Goal: Task Accomplishment & Management: Manage account settings

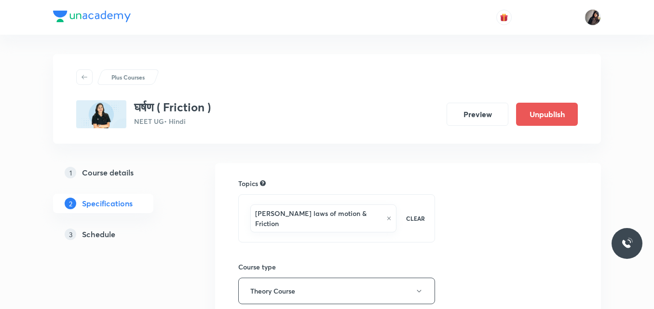
click at [112, 230] on h5 "Schedule" at bounding box center [98, 235] width 33 height 12
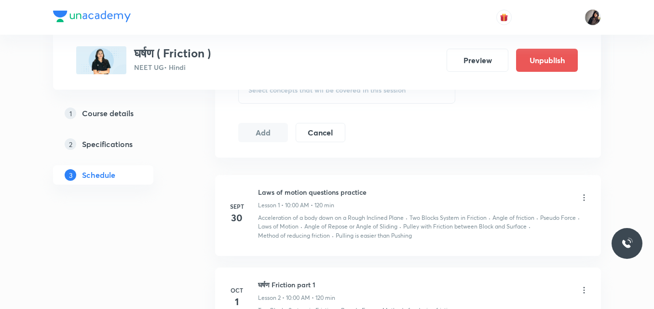
scroll to position [472, 0]
click at [178, 193] on div "1 Course details 2 Specifications 3 Schedule" at bounding box center [118, 150] width 131 height 93
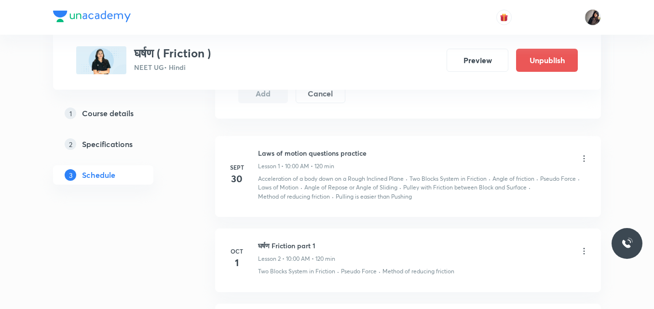
click at [584, 158] on icon at bounding box center [584, 159] width 10 height 10
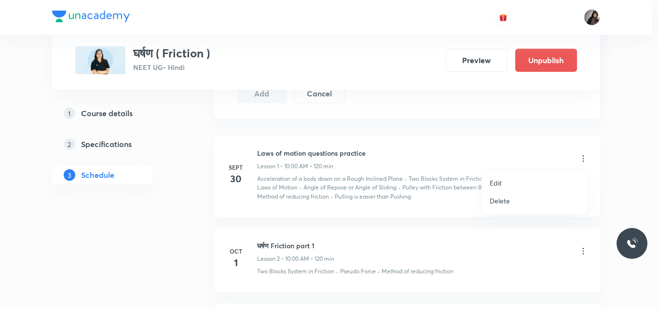
click at [516, 184] on li "Edit" at bounding box center [535, 183] width 106 height 18
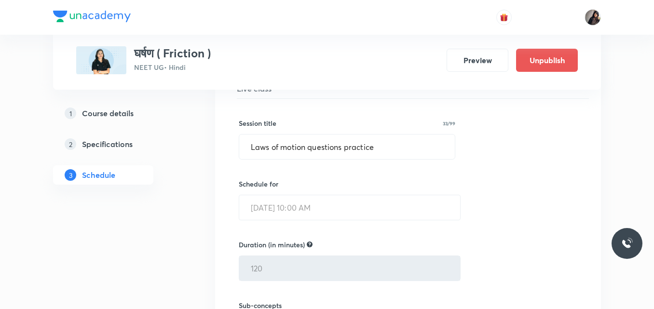
scroll to position [230, 0]
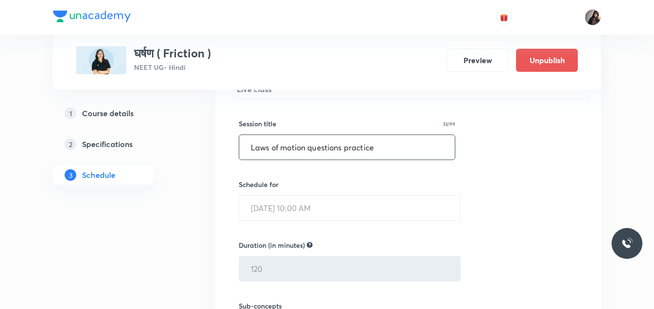
click at [381, 149] on input "Laws of motion questions practice" at bounding box center [347, 147] width 216 height 25
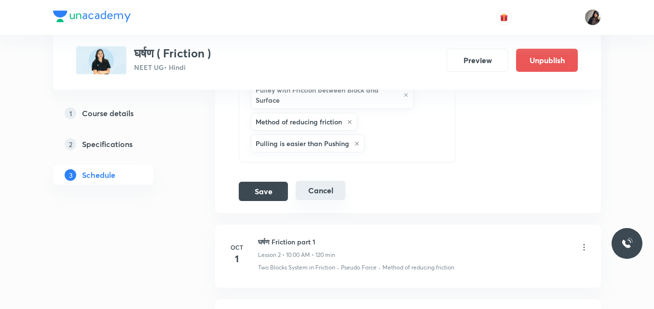
click at [330, 187] on button "Cancel" at bounding box center [321, 190] width 50 height 19
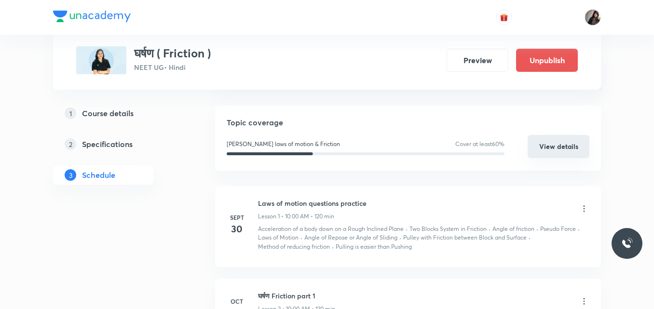
scroll to position [142, 0]
click at [583, 206] on icon at bounding box center [584, 208] width 10 height 10
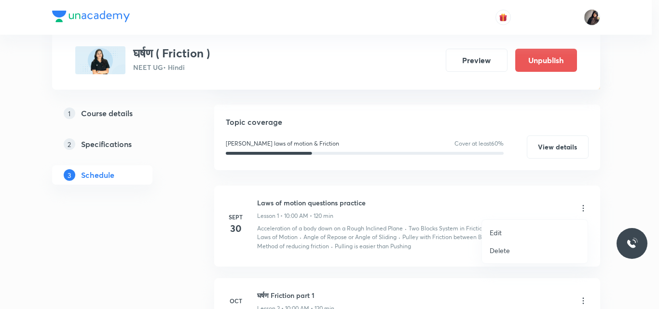
click at [503, 250] on p "Delete" at bounding box center [499, 250] width 20 height 10
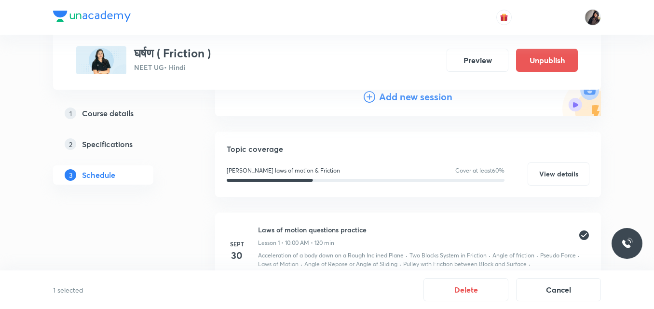
scroll to position [107, 0]
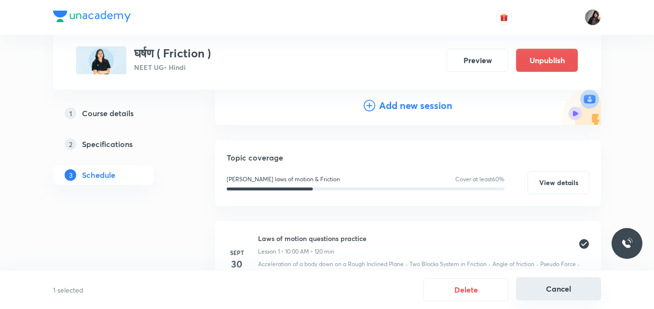
click at [573, 284] on button "Cancel" at bounding box center [558, 288] width 85 height 23
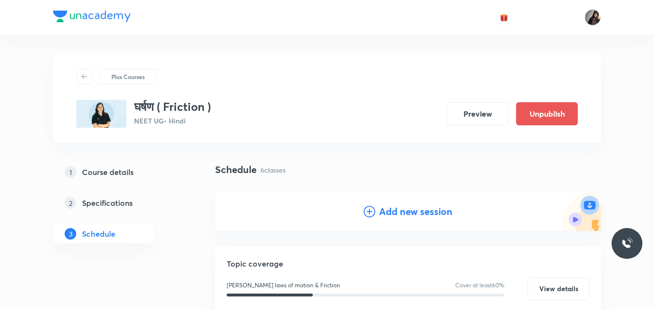
scroll to position [0, 0]
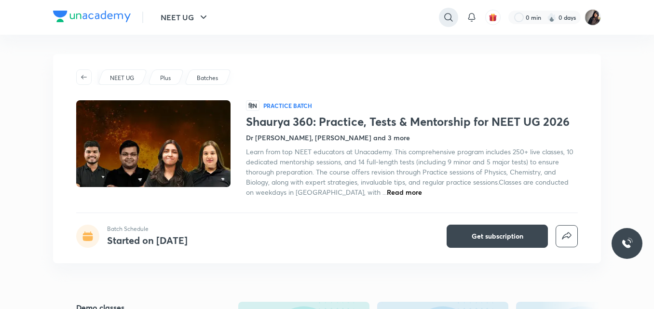
click at [448, 18] on icon at bounding box center [449, 18] width 12 height 12
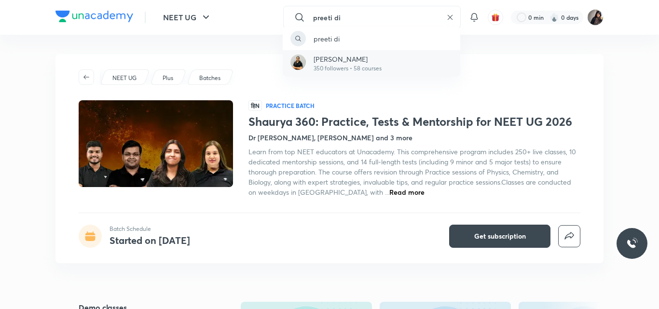
type input "preeti di"
click at [340, 69] on p "350 followers • 58 courses" at bounding box center [347, 68] width 68 height 9
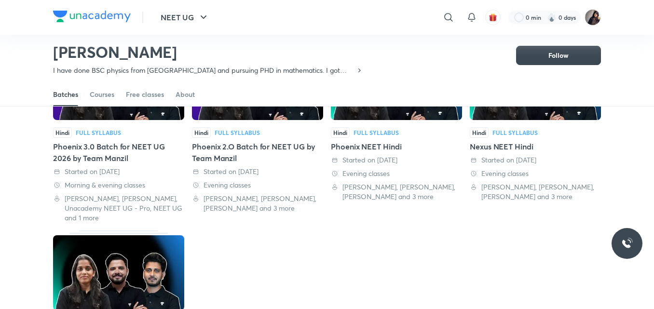
scroll to position [122, 0]
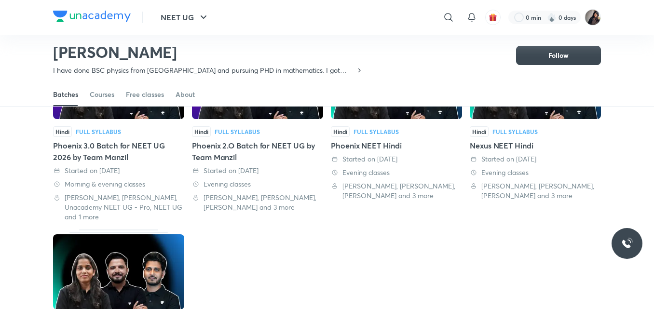
click at [103, 145] on div "Phoenix 3.0 Batch for NEET UG 2026 by Team Manzil" at bounding box center [118, 151] width 131 height 23
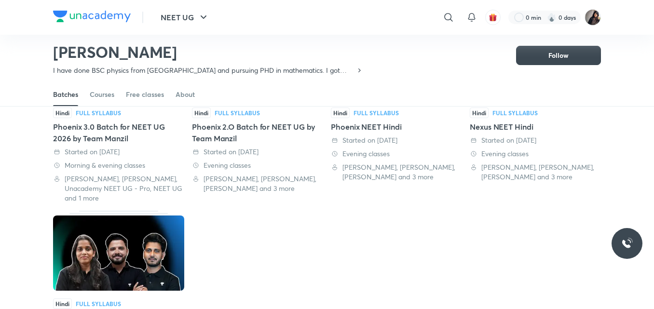
click at [226, 132] on div "Phoenix 2.O Batch for NEET UG by Team Manzil" at bounding box center [257, 132] width 131 height 23
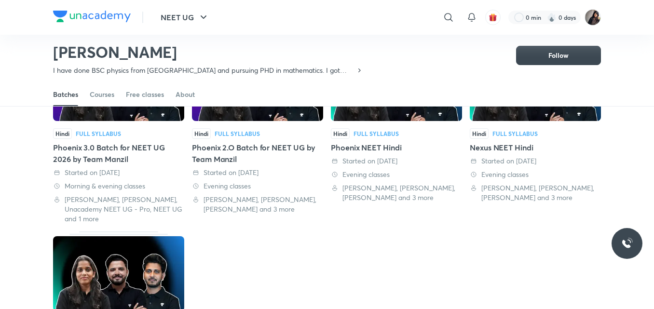
scroll to position [144, 0]
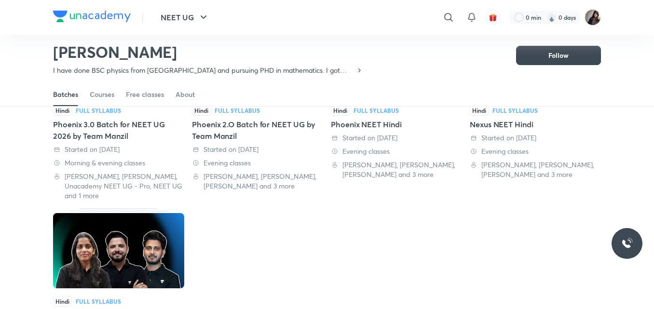
click at [372, 126] on div "Phoenix NEET Hindi" at bounding box center [396, 125] width 131 height 12
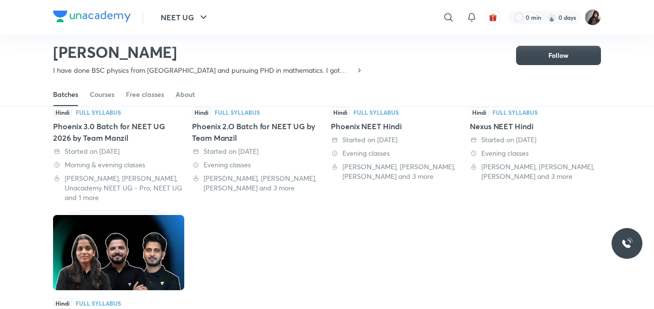
scroll to position [244, 0]
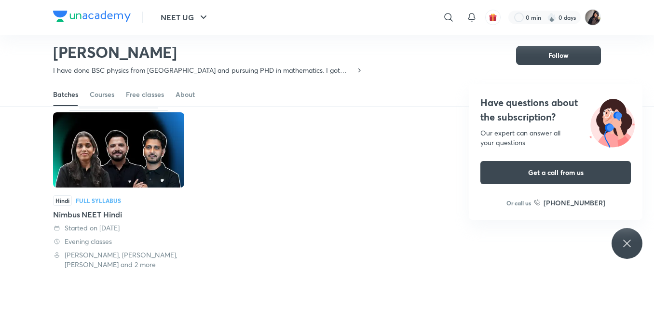
click at [95, 214] on div "Nimbus NEET Hindi" at bounding box center [118, 215] width 131 height 12
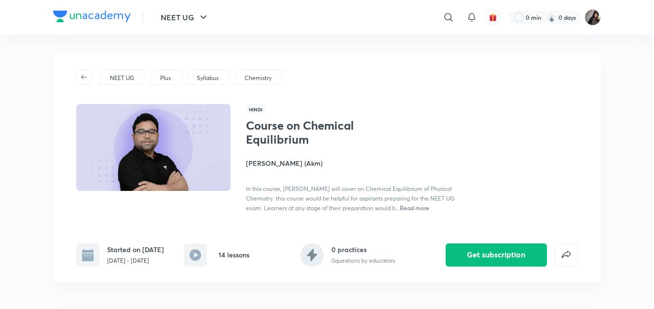
click at [353, 78] on div "NEET UG Plus Syllabus Chemistry" at bounding box center [326, 76] width 501 height 15
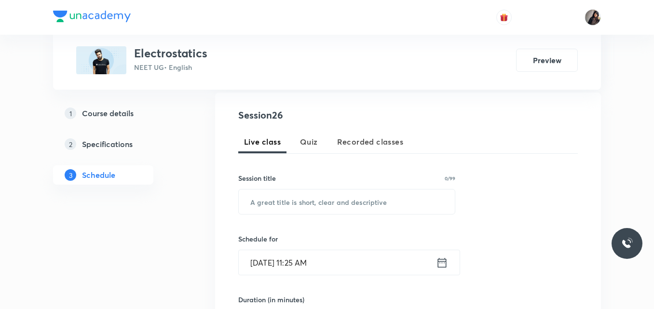
scroll to position [179, 0]
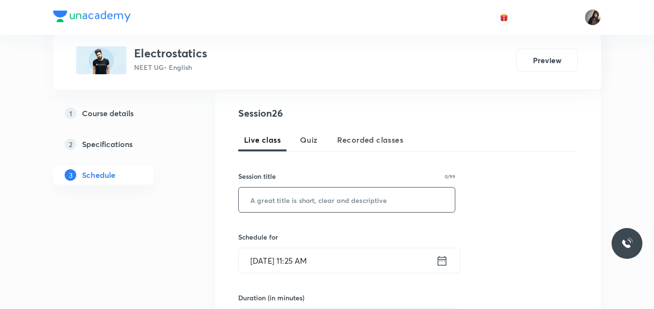
click at [321, 200] on input "text" at bounding box center [347, 200] width 216 height 25
click at [316, 198] on input "text" at bounding box center [347, 200] width 216 height 25
paste input "Electrostatics 26"
type input "Electrostatics 26"
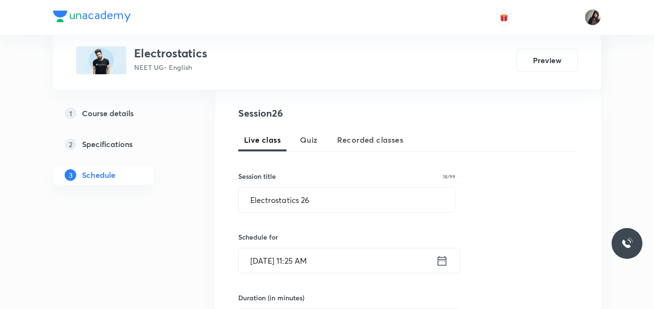
click at [277, 261] on input "Sept 30, 2025, 11:25 AM" at bounding box center [337, 260] width 197 height 25
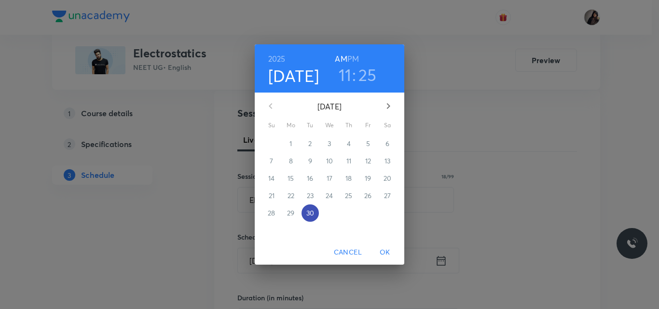
click at [310, 215] on p "30" at bounding box center [310, 213] width 8 height 10
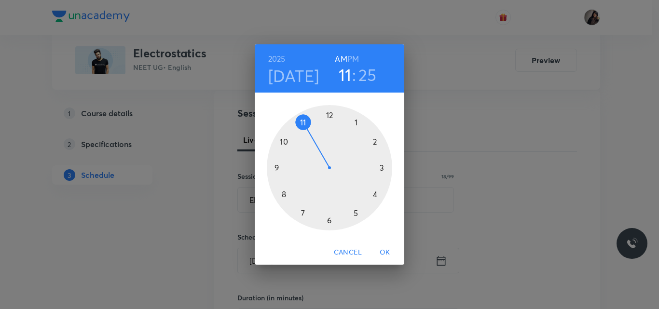
click at [303, 217] on div at bounding box center [329, 167] width 125 height 125
click at [328, 113] on div at bounding box center [329, 167] width 125 height 125
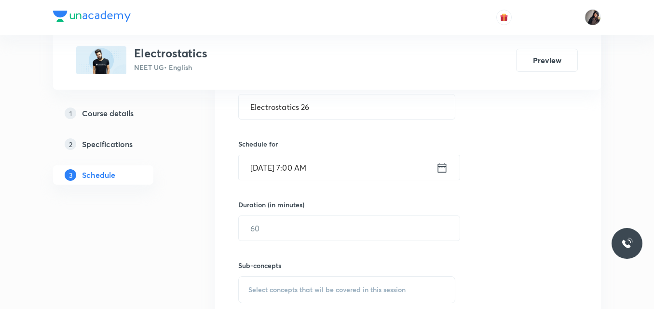
scroll to position [278, 0]
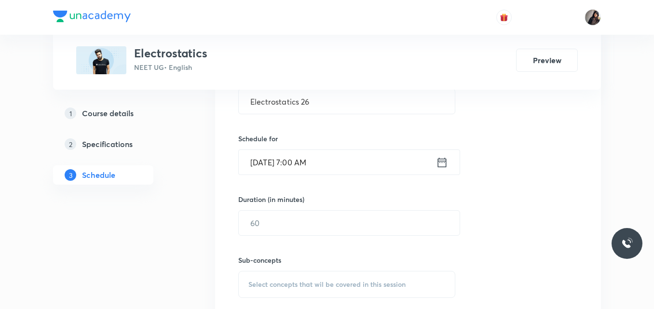
click at [326, 161] on input "Sept 30, 2025, 7:00 AM" at bounding box center [337, 162] width 197 height 25
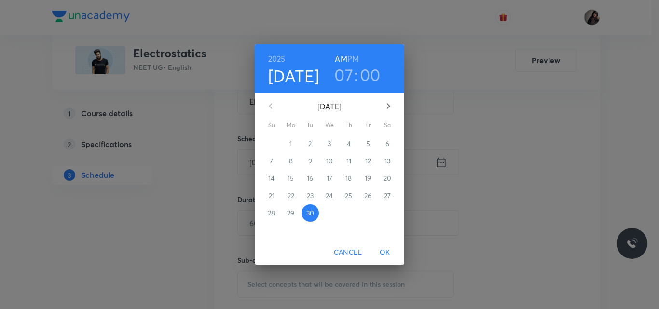
click at [356, 59] on h6 "PM" at bounding box center [353, 59] width 12 height 14
click at [385, 253] on span "OK" at bounding box center [384, 252] width 23 height 12
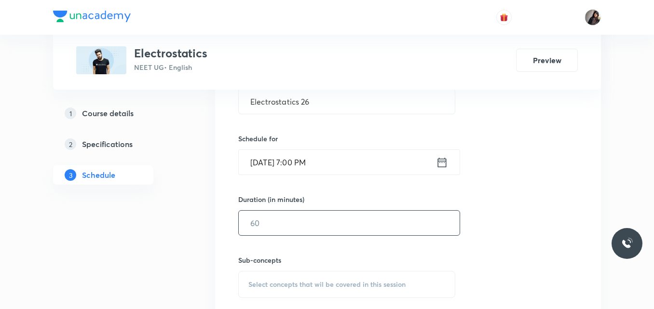
click at [324, 227] on input "text" at bounding box center [349, 223] width 221 height 25
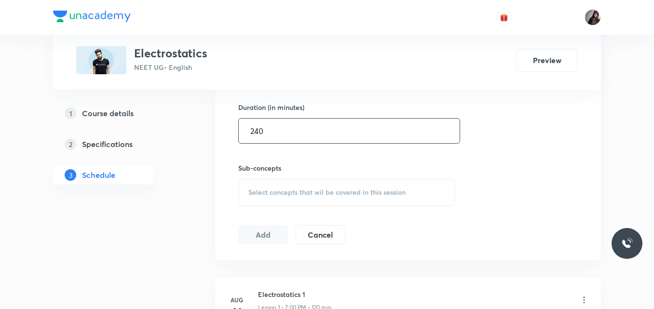
scroll to position [370, 0]
type input "240"
click at [306, 191] on span "Select concepts that wil be covered in this session" at bounding box center [326, 192] width 157 height 8
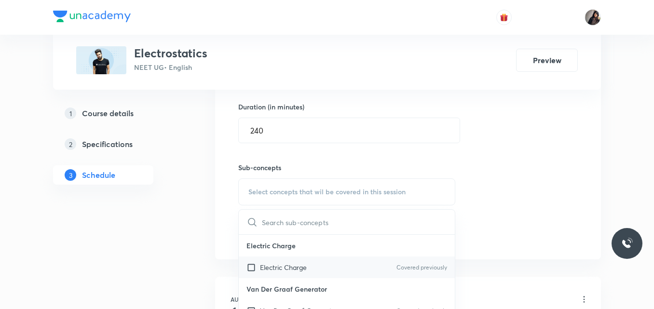
click at [333, 263] on div "Electric Charge Covered previously" at bounding box center [347, 268] width 216 height 22
checkbox input "true"
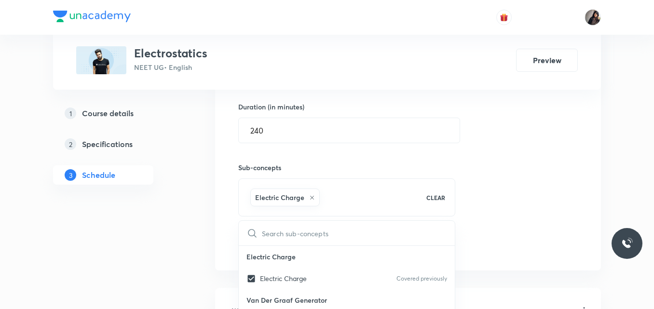
click at [500, 234] on div "Session 26 Live class Quiz Recorded classes Session title 18/99 Electrostatics …" at bounding box center [407, 85] width 339 height 340
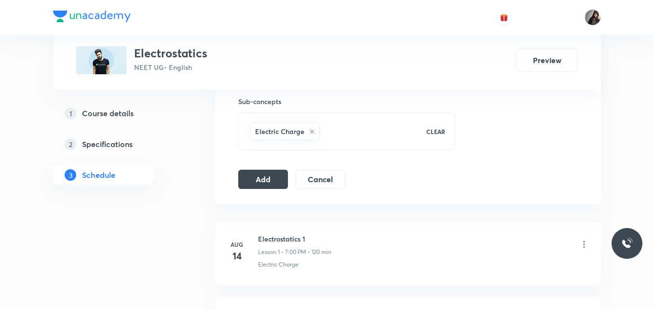
scroll to position [438, 0]
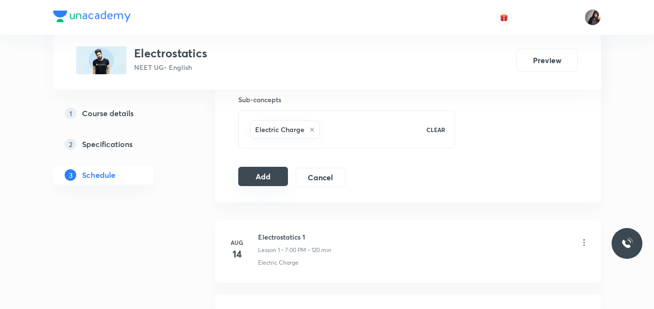
click at [270, 180] on button "Add" at bounding box center [263, 176] width 50 height 19
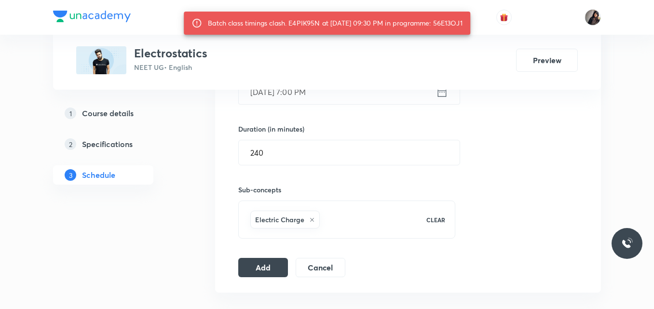
scroll to position [338, 0]
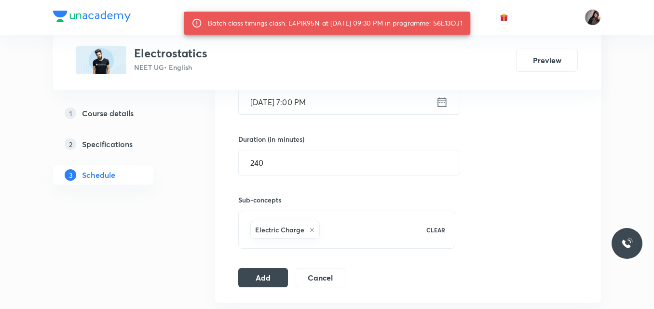
click at [511, 187] on div "Session 26 Live class Quiz Recorded classes Session title 18/99 Electrostatics …" at bounding box center [407, 117] width 339 height 340
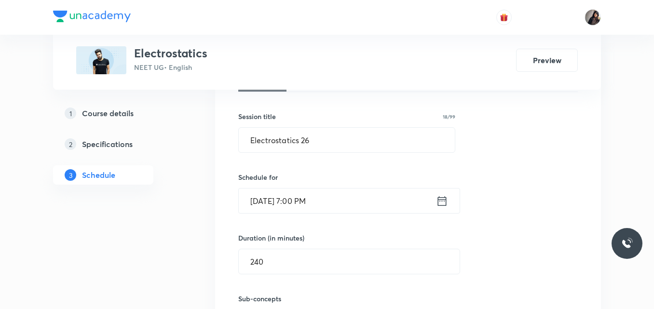
scroll to position [240, 0]
click at [301, 259] on input "240" at bounding box center [349, 261] width 221 height 25
type input "2"
type input "0"
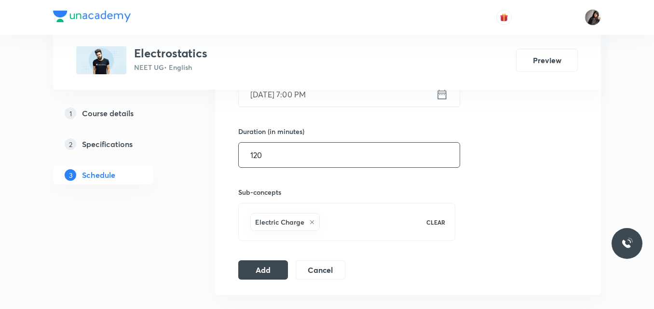
scroll to position [347, 0]
click at [269, 265] on button "Add" at bounding box center [263, 267] width 50 height 19
click at [298, 158] on input "120" at bounding box center [349, 154] width 221 height 25
type input "150"
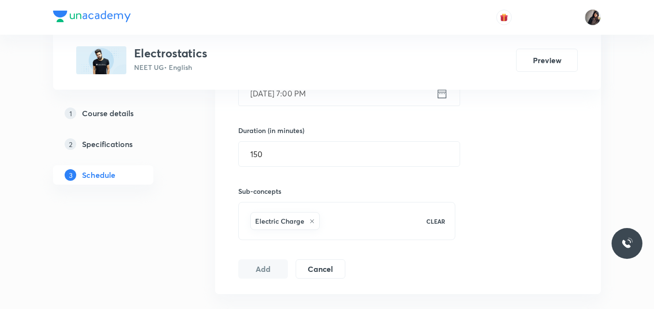
click at [470, 250] on div "Session 26 Live class Quiz Recorded classes Session title 18/99 Electrostatics …" at bounding box center [407, 109] width 339 height 340
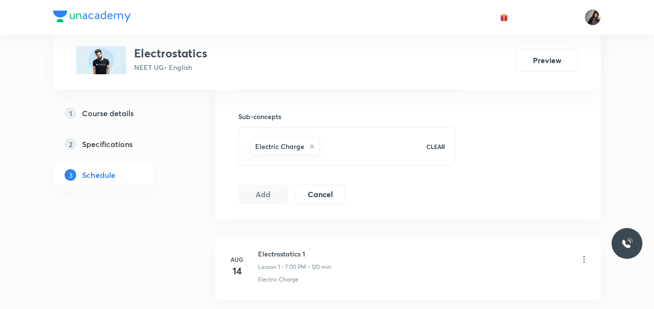
scroll to position [431, 0]
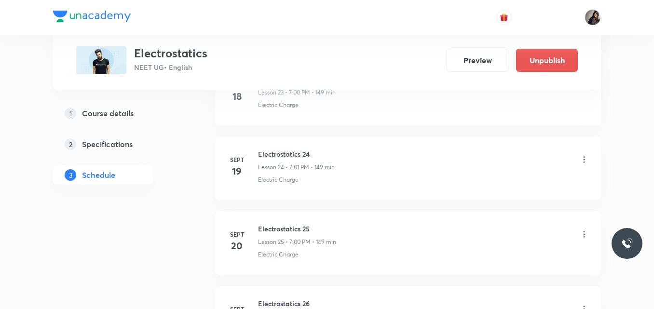
click at [584, 232] on icon at bounding box center [584, 235] width 10 height 10
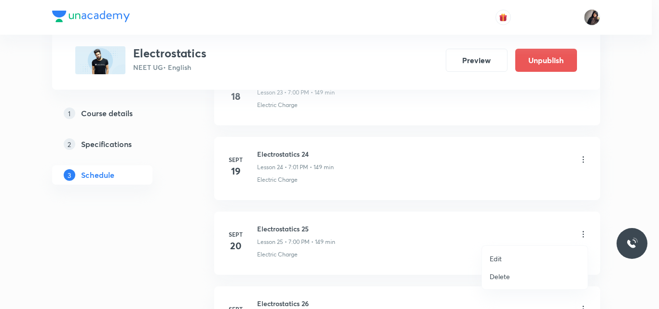
click at [510, 259] on li "Edit" at bounding box center [535, 259] width 106 height 18
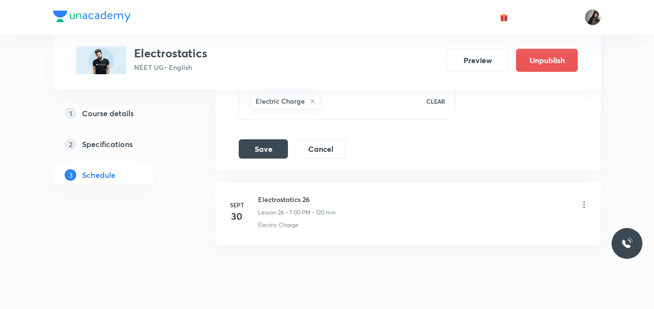
scroll to position [2286, 0]
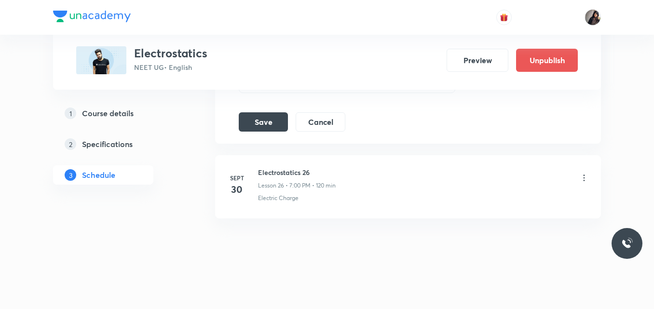
click at [421, 212] on li "Sept 30 Electrostatics 26 Lesson 26 • 7:00 PM • 120 min Electric Charge" at bounding box center [408, 186] width 386 height 63
click at [583, 176] on icon at bounding box center [584, 178] width 10 height 10
click at [585, 179] on icon at bounding box center [584, 178] width 10 height 10
click at [470, 205] on li "Sept 30 Electrostatics 26 Lesson 26 • 7:00 PM • 120 min Electric Charge" at bounding box center [408, 186] width 386 height 63
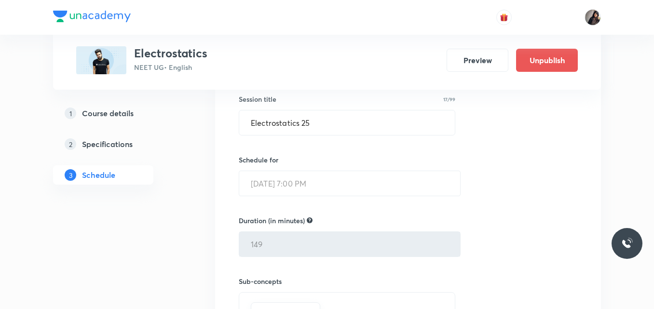
scroll to position [2053, 0]
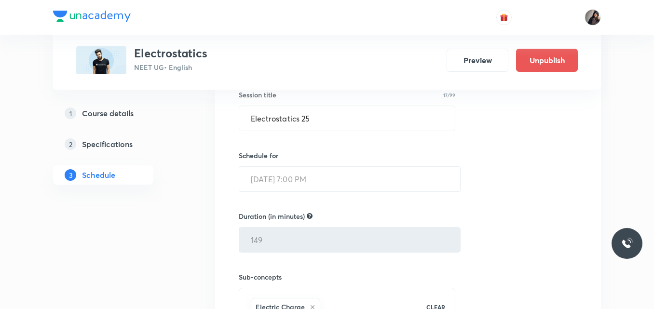
click at [515, 196] on div "Session title 17/99 Electrostatics 25 ​ Schedule for Sept 20, 2025, 7:00 PM ​ D…" at bounding box center [408, 217] width 338 height 294
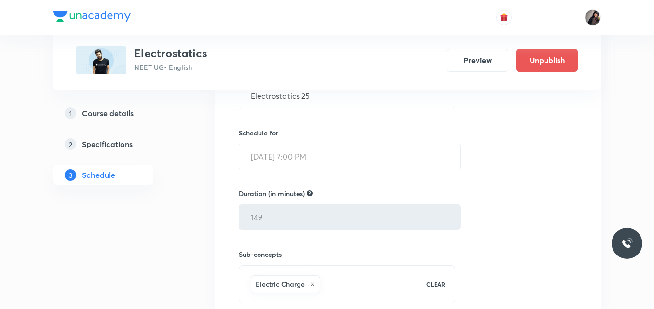
scroll to position [2188, 0]
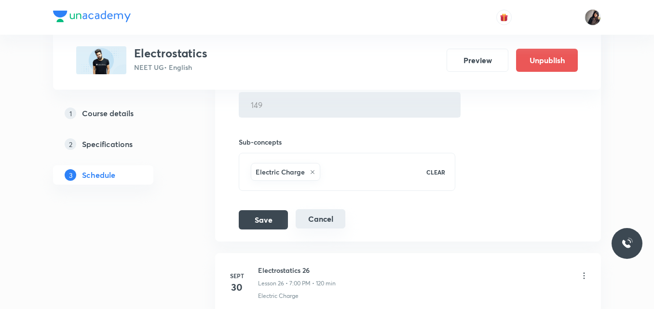
click at [332, 216] on button "Cancel" at bounding box center [321, 218] width 50 height 19
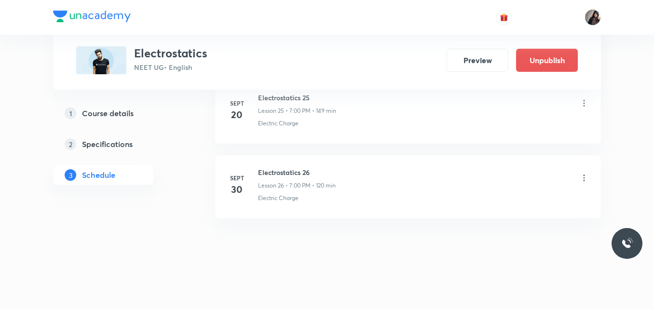
scroll to position [2041, 0]
click at [583, 180] on icon at bounding box center [584, 178] width 10 height 10
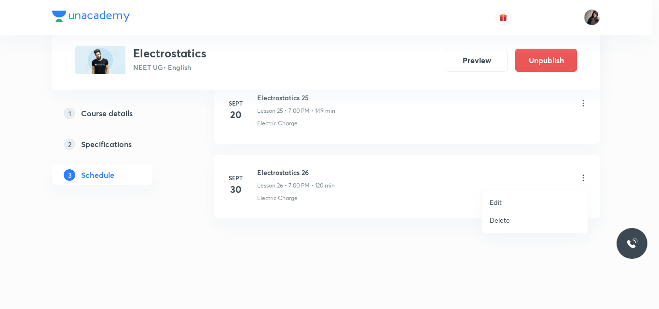
click at [531, 201] on li "Edit" at bounding box center [535, 202] width 106 height 18
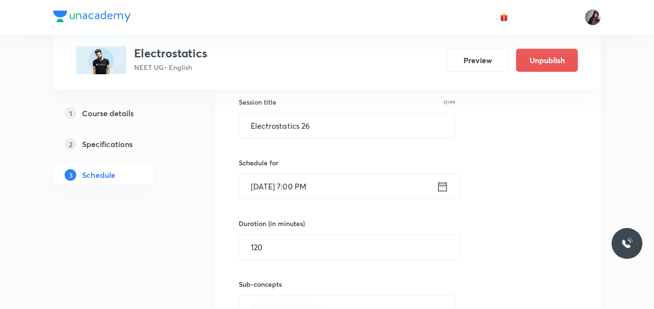
scroll to position [2125, 0]
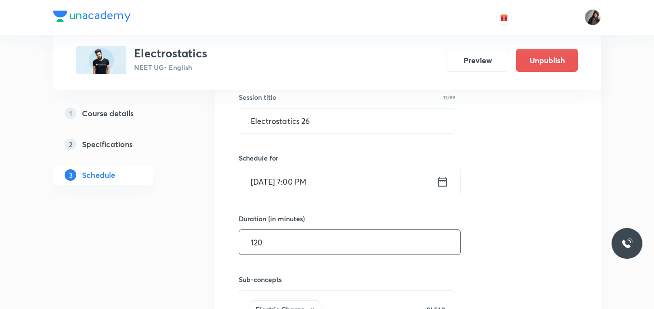
click at [256, 247] on input "120" at bounding box center [349, 242] width 221 height 25
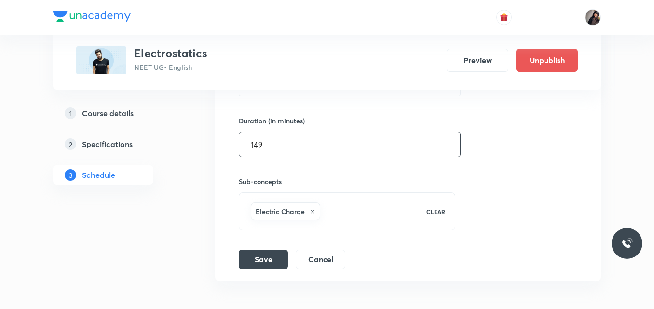
scroll to position [2227, 0]
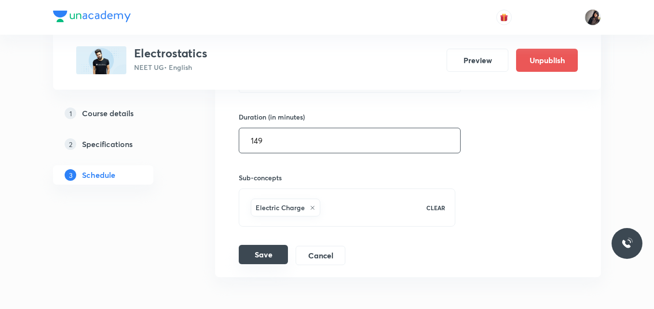
type input "149"
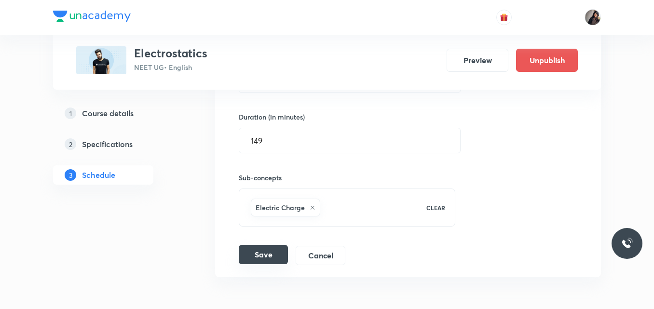
click at [256, 259] on button "Save" at bounding box center [263, 254] width 49 height 19
click at [180, 177] on div "1 Course details 2 Specifications 3 Schedule" at bounding box center [118, 150] width 131 height 93
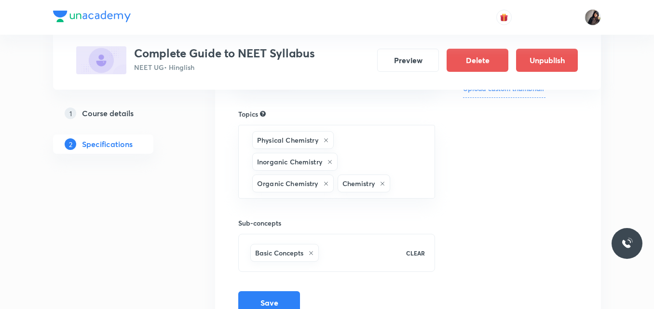
scroll to position [271, 0]
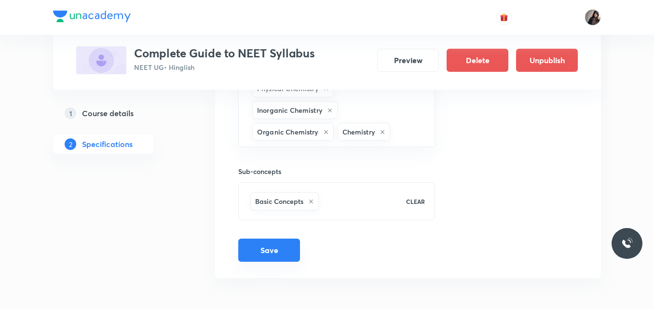
click at [272, 243] on button "Save" at bounding box center [269, 250] width 62 height 23
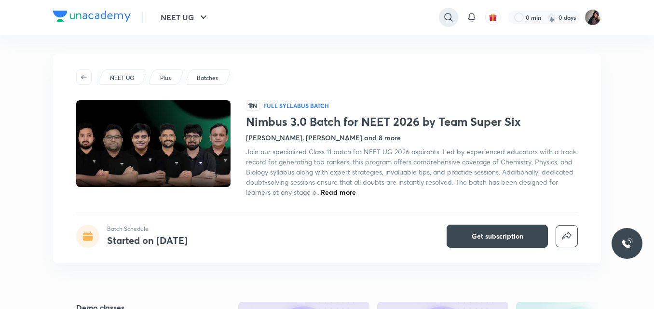
click at [450, 18] on icon at bounding box center [448, 17] width 8 height 8
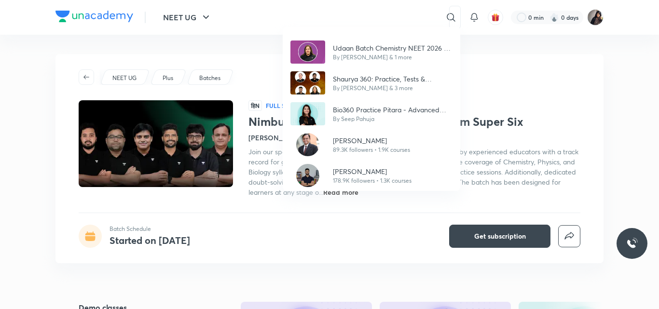
click at [224, 120] on div "Udaan Batch Chemistry NEET 2026 - Sonali Malik By Sonali Malik & 1 more Shaurya…" at bounding box center [329, 154] width 659 height 309
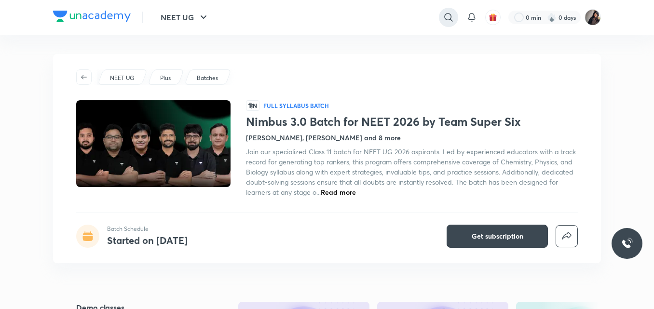
click at [450, 20] on icon at bounding box center [448, 17] width 8 height 8
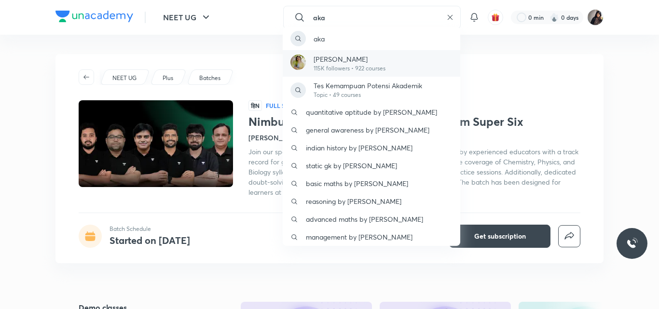
type input "aka"
click at [330, 73] on div "Akansha Karnwal 115K followers • 922 courses" at bounding box center [371, 63] width 177 height 27
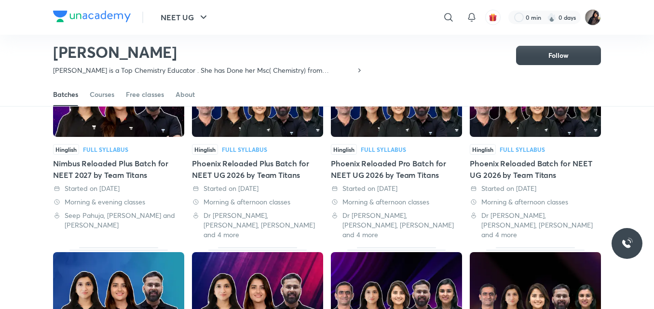
scroll to position [106, 0]
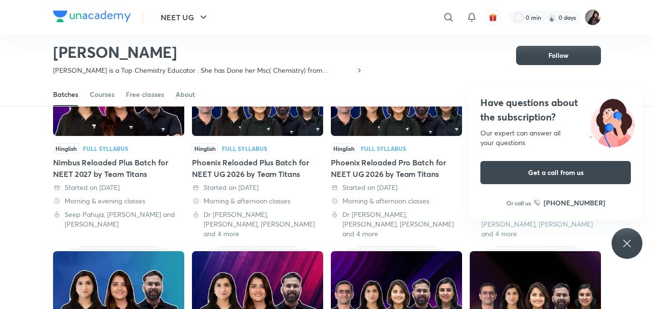
click at [631, 244] on icon at bounding box center [627, 244] width 12 height 12
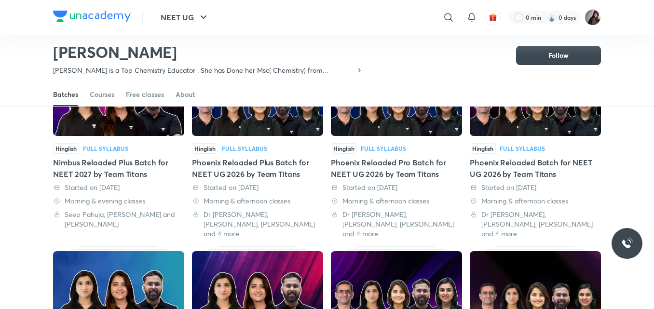
click at [105, 162] on div "Nimbus Reloaded Plus Batch for NEET 2027 by Team Titans" at bounding box center [118, 168] width 131 height 23
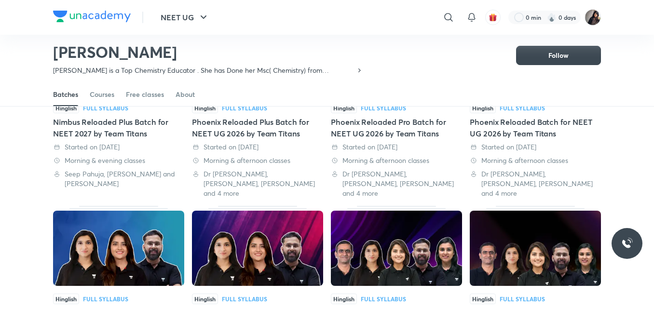
scroll to position [139, 0]
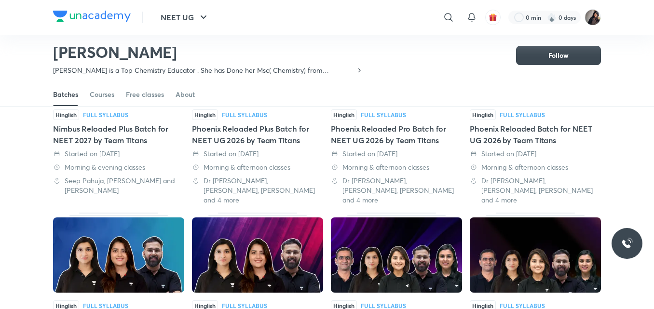
click at [267, 134] on div "Phoenix Reloaded Plus Batch for NEET UG 2026 by Team Titans" at bounding box center [257, 134] width 131 height 23
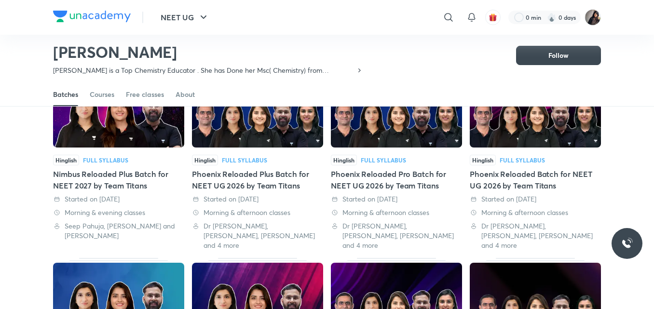
scroll to position [96, 0]
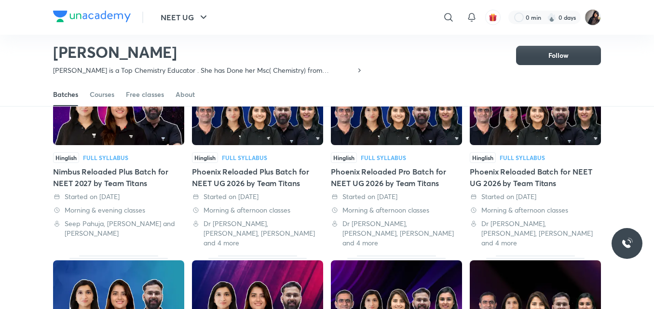
click at [399, 177] on div "Phoenix Reloaded Pro Batch for NEET UG 2026 by Team Titans" at bounding box center [396, 177] width 131 height 23
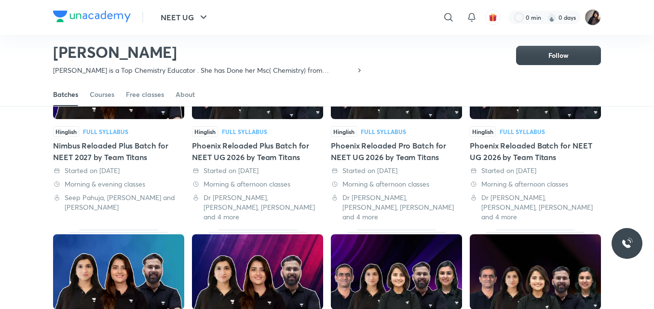
scroll to position [123, 0]
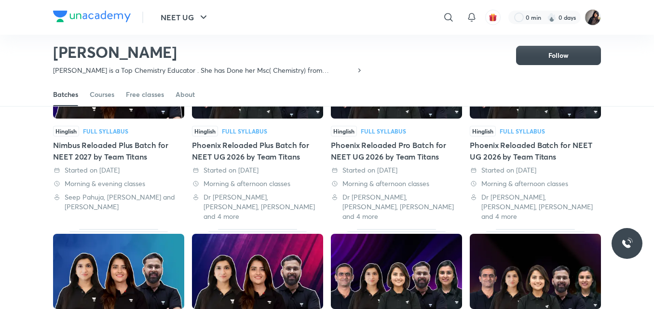
click at [544, 146] on div "Phoenix Reloaded Batch for NEET UG 2026 by Team Titans" at bounding box center [535, 150] width 131 height 23
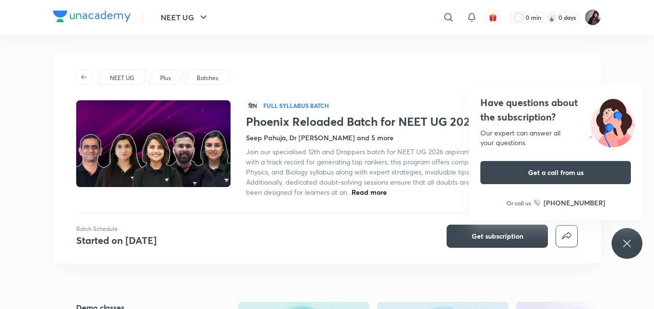
click at [624, 243] on icon at bounding box center [627, 244] width 12 height 12
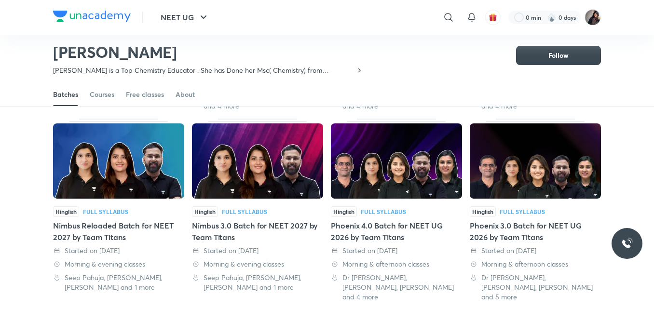
scroll to position [235, 0]
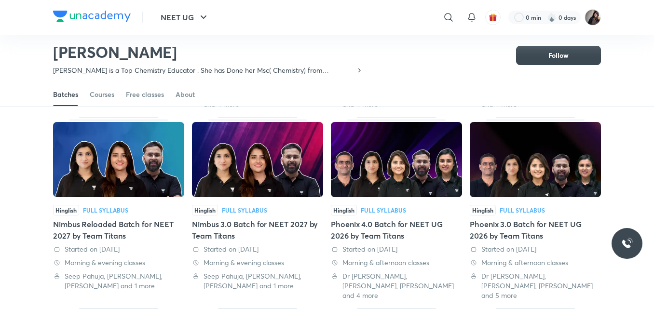
click at [121, 218] on div "Nimbus Reloaded Batch for NEET 2027 by Team Titans" at bounding box center [118, 229] width 131 height 23
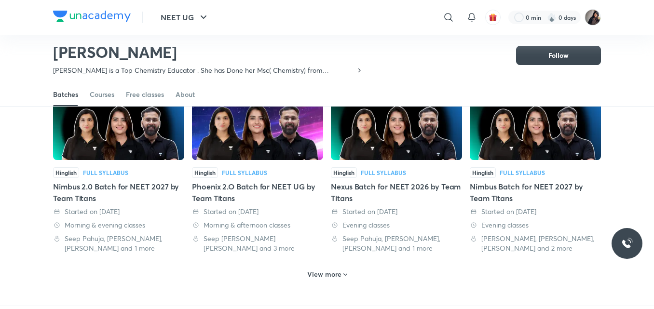
scroll to position [472, 0]
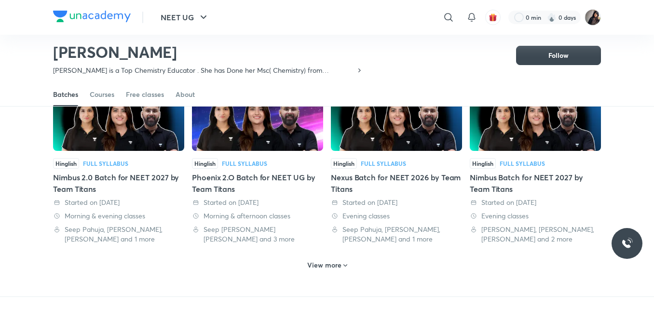
click at [336, 260] on h6 "View more" at bounding box center [324, 265] width 34 height 10
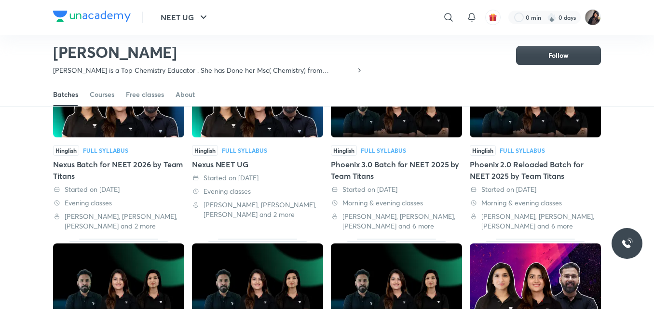
scroll to position [667, 0]
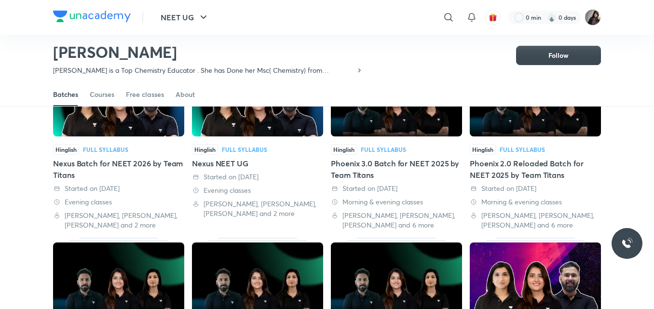
click at [502, 158] on div "Phoenix 2.0 Reloaded Batch for NEET 2025 by Team Titans" at bounding box center [535, 169] width 131 height 23
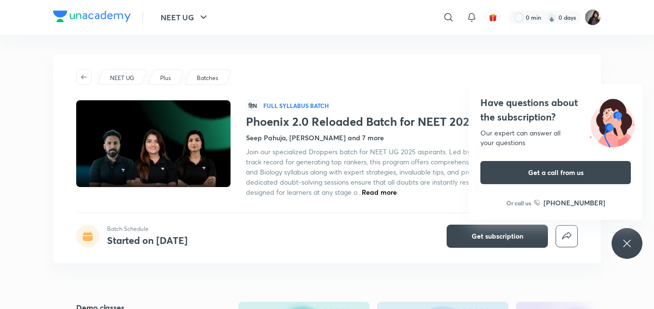
click at [627, 241] on icon at bounding box center [627, 244] width 12 height 12
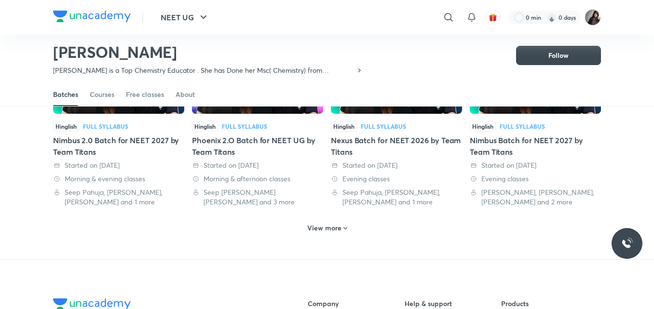
scroll to position [510, 0]
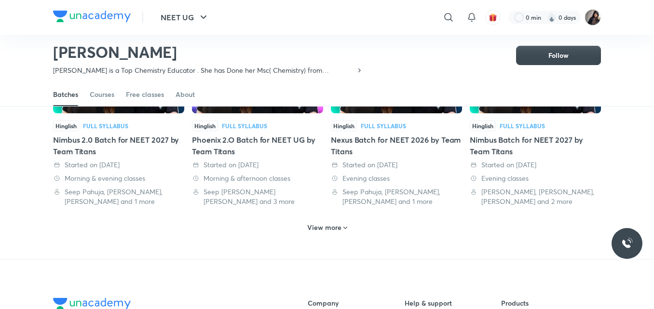
click at [328, 223] on h6 "View more" at bounding box center [324, 228] width 34 height 10
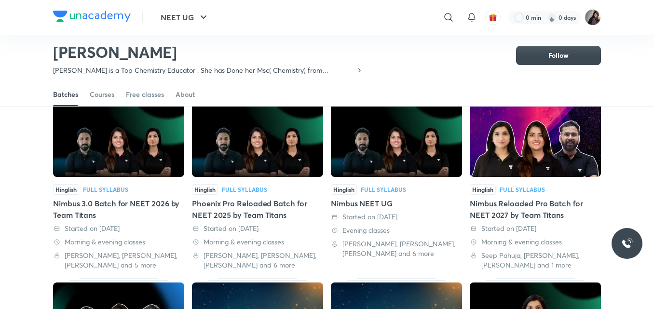
scroll to position [811, 0]
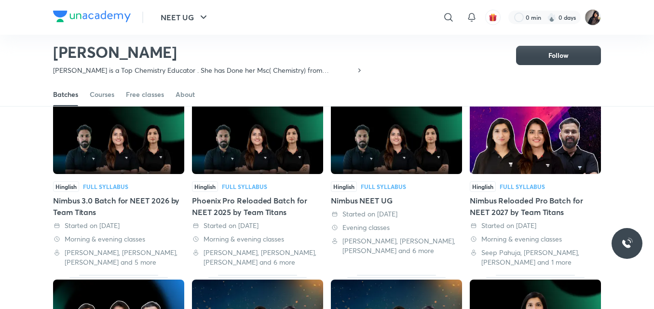
click at [239, 195] on div "Phoenix Pro Reloaded Batch for NEET 2025 by Team Titans" at bounding box center [257, 206] width 131 height 23
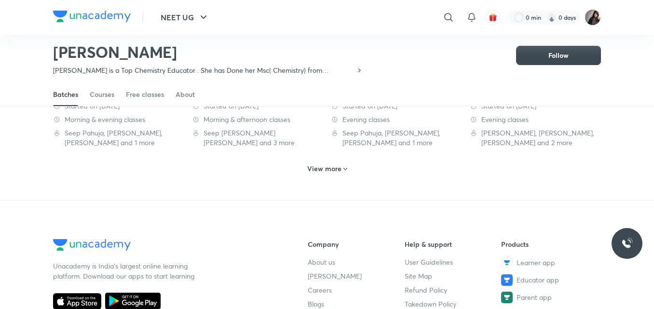
scroll to position [562, 0]
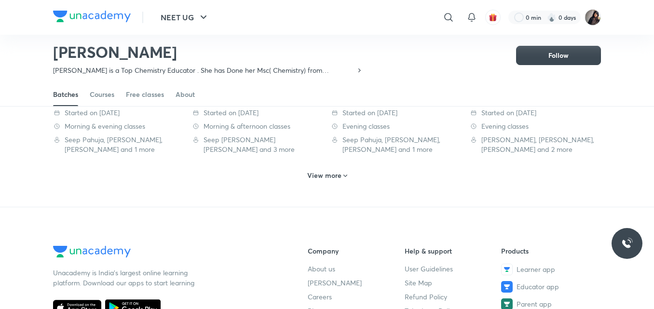
click at [333, 171] on h6 "View more" at bounding box center [324, 176] width 34 height 10
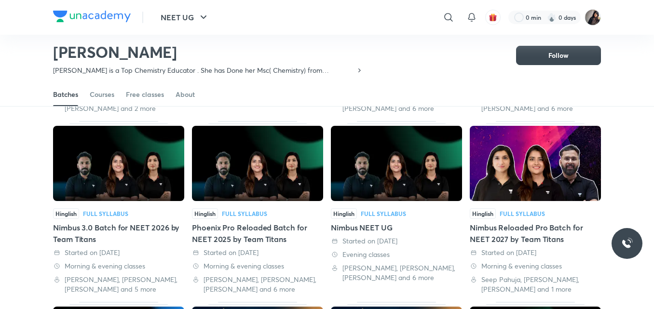
scroll to position [787, 0]
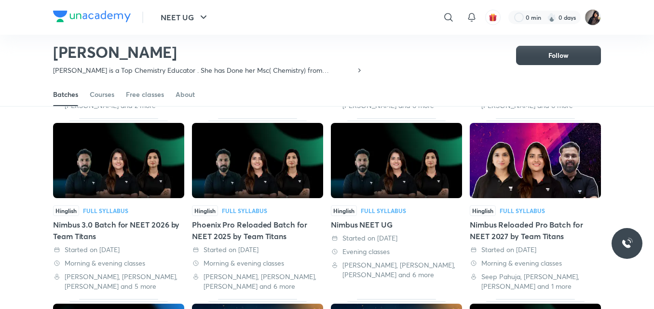
click at [518, 219] on div "Nimbus Reloaded Pro Batch for NEET 2027 by Team Titans" at bounding box center [535, 230] width 131 height 23
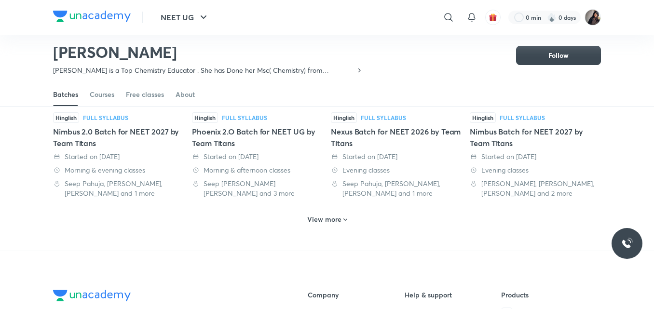
scroll to position [518, 0]
click at [323, 214] on h6 "View more" at bounding box center [324, 219] width 34 height 10
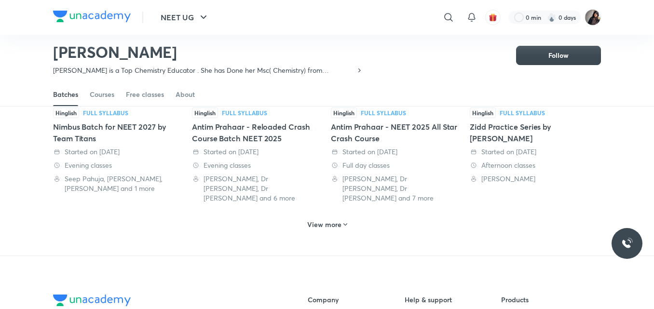
scroll to position [1066, 0]
click at [326, 219] on h6 "View more" at bounding box center [324, 224] width 34 height 10
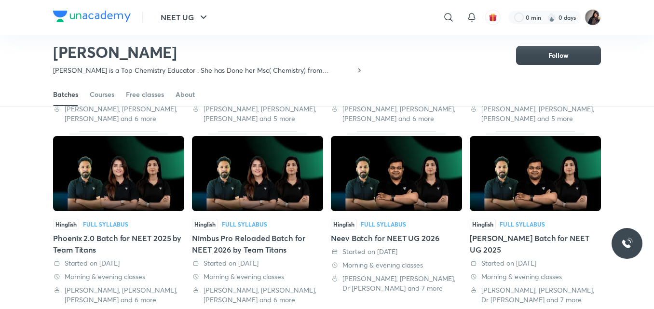
scroll to position [1517, 0]
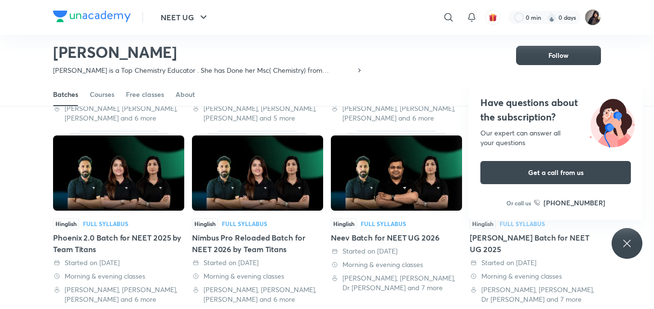
click at [261, 232] on div "Nimbus Pro Reloaded Batch for NEET 2026 by Team Titans" at bounding box center [257, 243] width 131 height 23
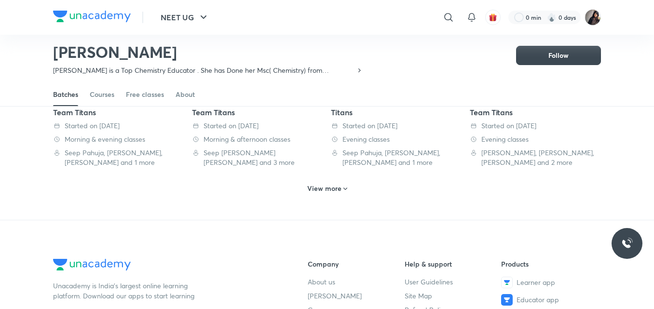
scroll to position [549, 0]
click at [332, 183] on h6 "View more" at bounding box center [324, 188] width 34 height 10
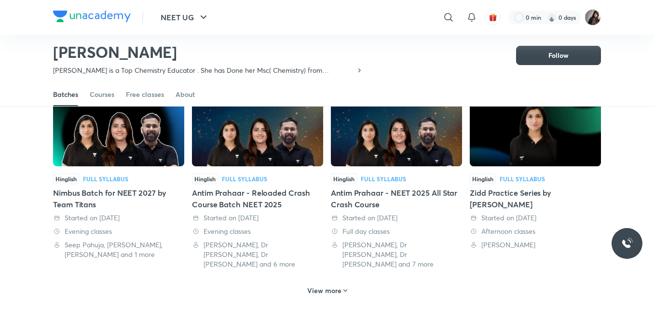
scroll to position [1045, 0]
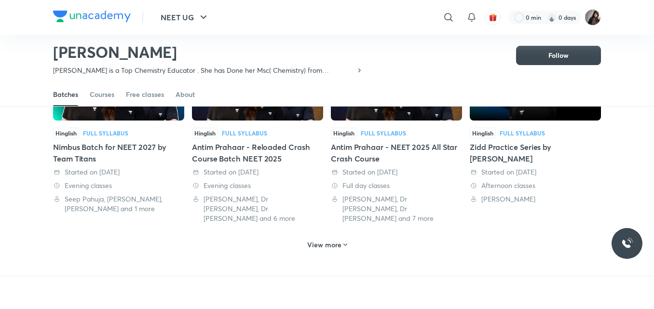
click at [330, 240] on h6 "View more" at bounding box center [324, 245] width 34 height 10
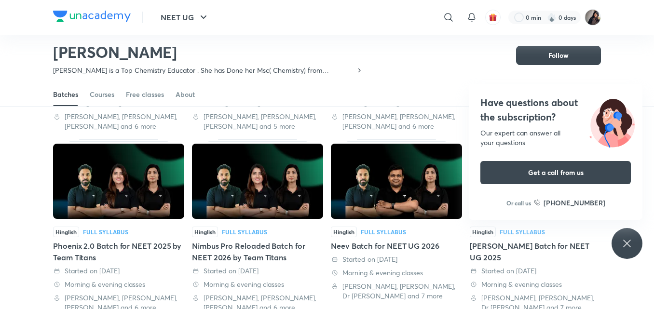
scroll to position [1511, 0]
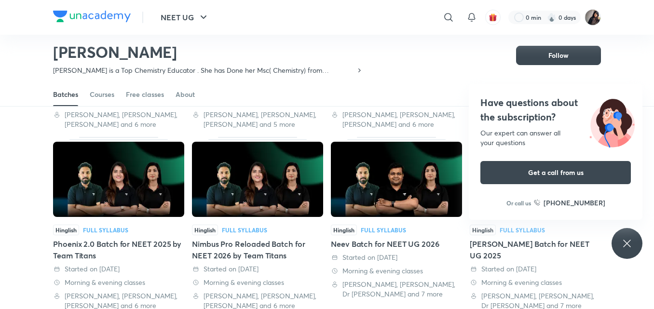
click at [625, 240] on icon at bounding box center [627, 244] width 12 height 12
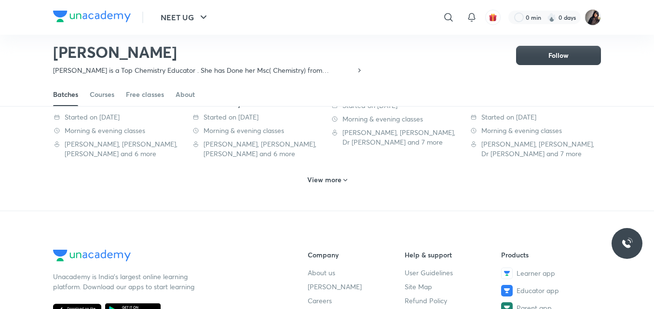
scroll to position [1664, 0]
click at [327, 174] on h6 "View more" at bounding box center [324, 179] width 34 height 10
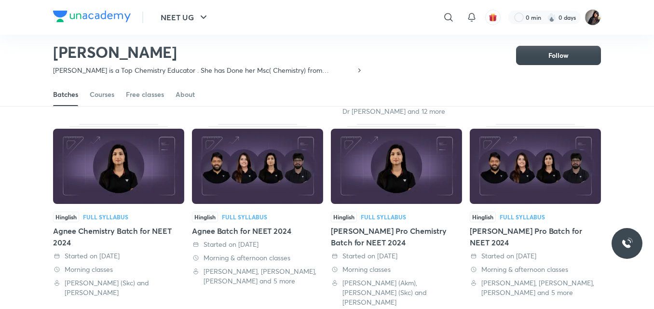
scroll to position [2148, 0]
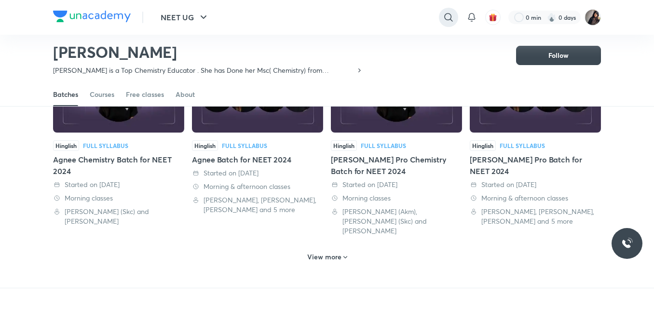
click at [451, 17] on icon at bounding box center [449, 18] width 12 height 12
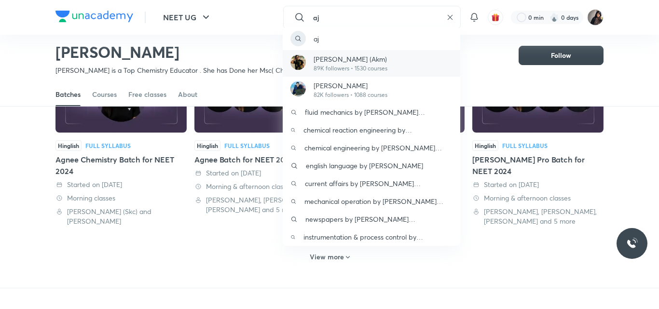
type input "aj"
click at [356, 65] on p "89K followers • 1530 courses" at bounding box center [350, 68] width 74 height 9
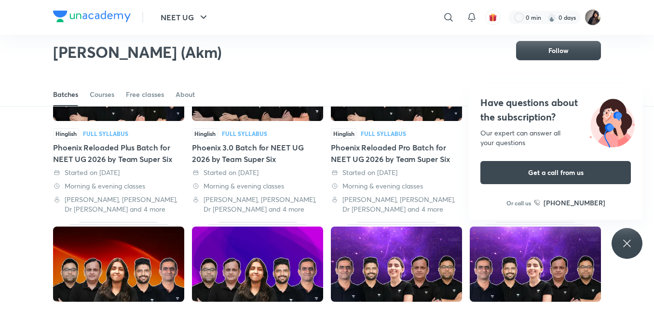
scroll to position [111, 0]
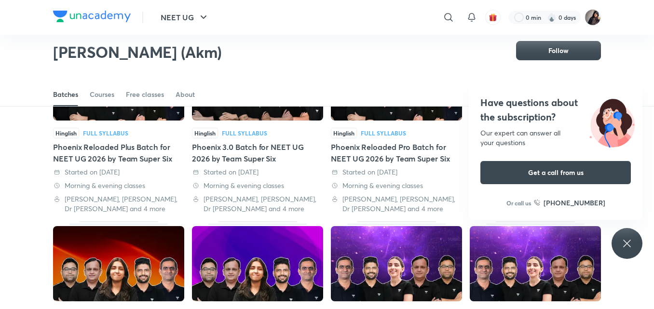
click at [139, 152] on div "Phoenix Reloaded Plus Batch for NEET UG 2026 by Team Super Six" at bounding box center [118, 152] width 131 height 23
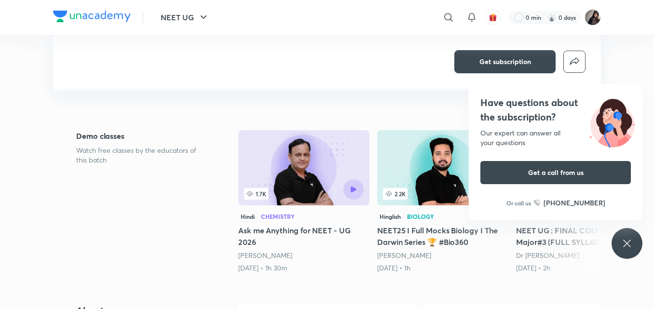
scroll to position [168, 0]
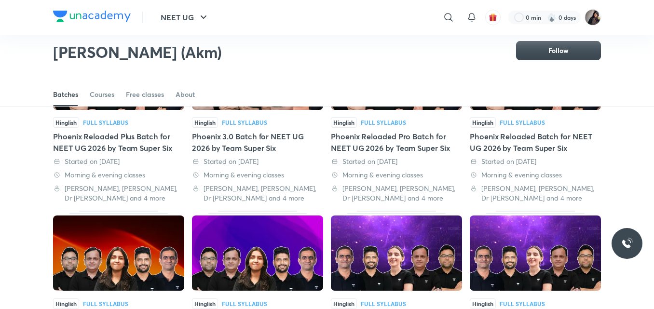
scroll to position [125, 0]
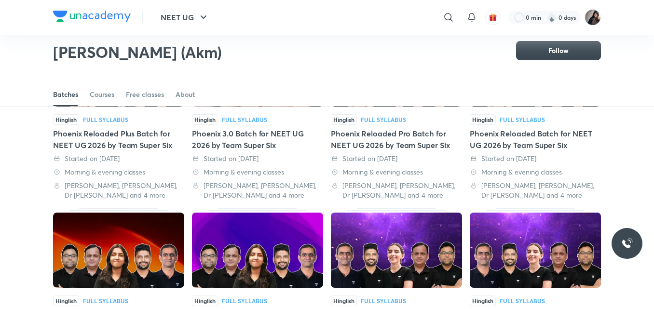
click at [371, 136] on div "Phoenix Reloaded Pro Batch for NEET UG 2026 by Team Super Six" at bounding box center [396, 139] width 131 height 23
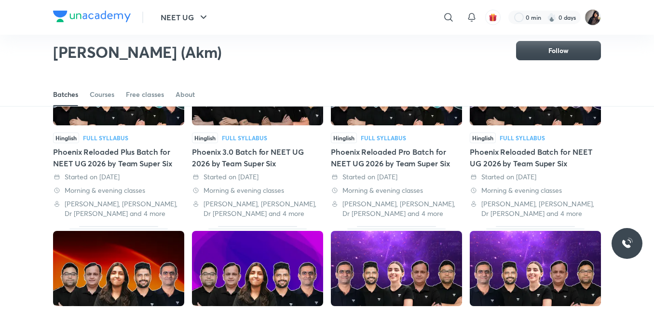
scroll to position [121, 0]
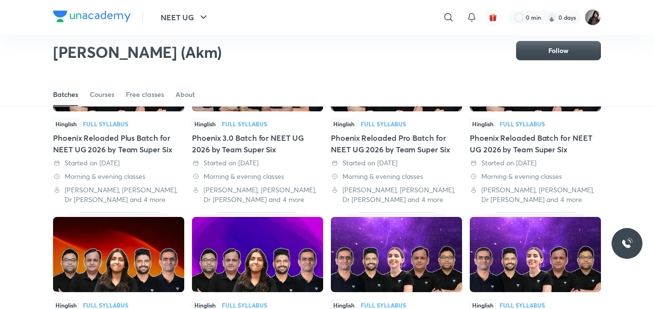
click at [515, 151] on div "Phoenix Reloaded Batch for NEET UG 2026 by Team Super Six" at bounding box center [535, 143] width 131 height 23
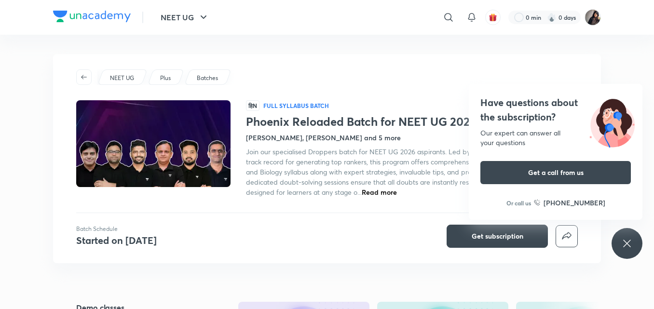
click at [627, 242] on icon at bounding box center [627, 244] width 12 height 12
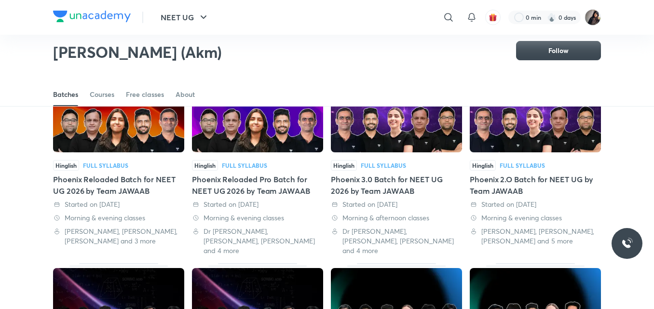
scroll to position [261, 0]
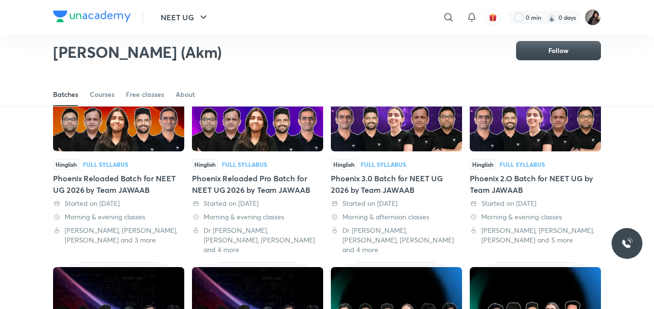
click at [118, 179] on div "Phoenix Reloaded Batch for NEET UG 2026 by Team JAWAAB" at bounding box center [118, 184] width 131 height 23
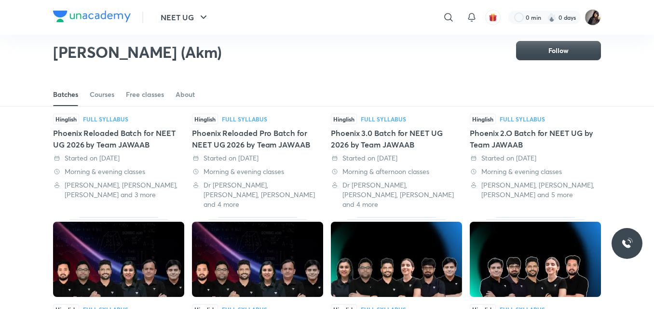
scroll to position [309, 0]
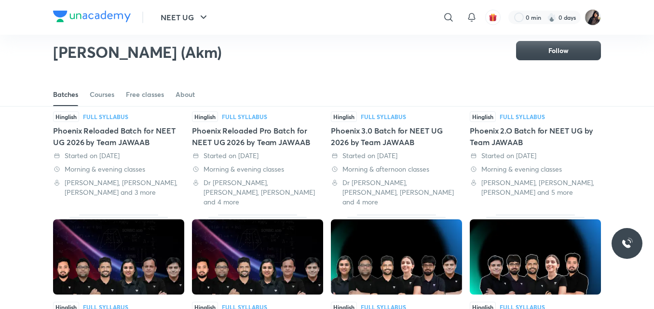
click at [276, 138] on div "Phoenix Reloaded Pro Batch for NEET UG 2026 by Team JAWAAB" at bounding box center [257, 136] width 131 height 23
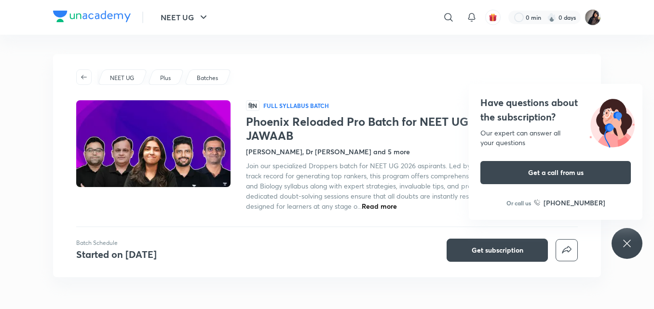
click at [631, 243] on icon at bounding box center [627, 244] width 12 height 12
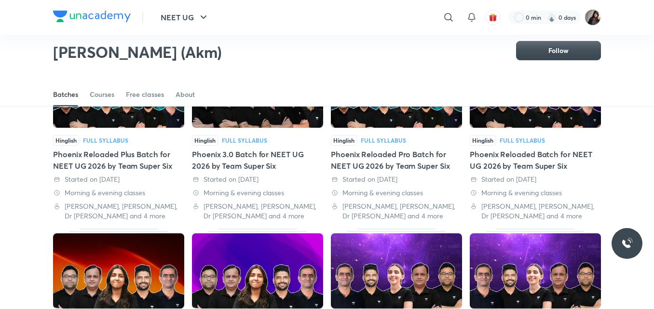
scroll to position [91, 0]
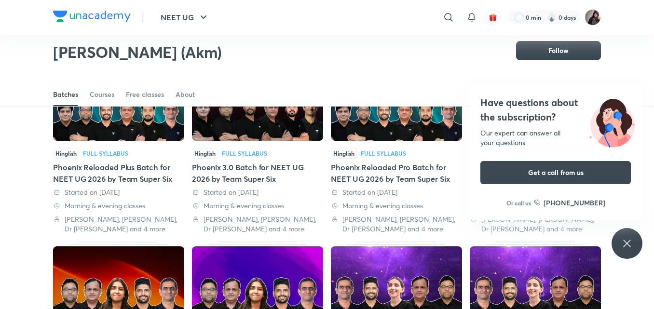
click at [629, 247] on icon at bounding box center [627, 244] width 12 height 12
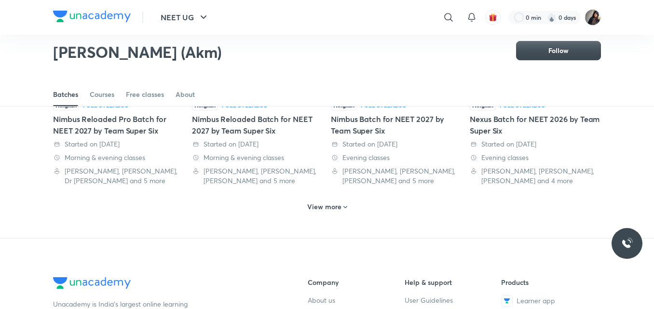
scroll to position [512, 0]
click at [317, 202] on h6 "View more" at bounding box center [324, 207] width 34 height 10
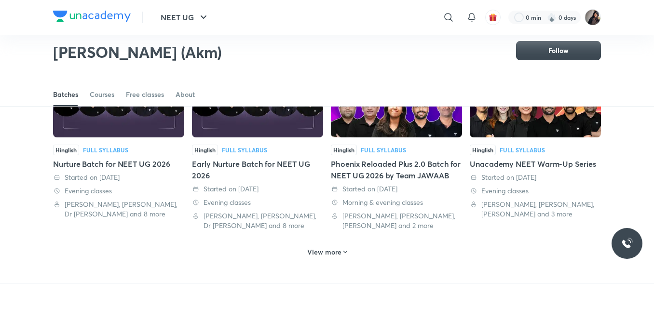
scroll to position [1010, 0]
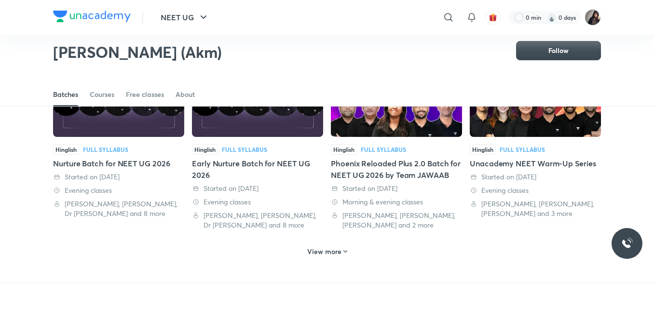
click at [322, 247] on h6 "View more" at bounding box center [324, 252] width 34 height 10
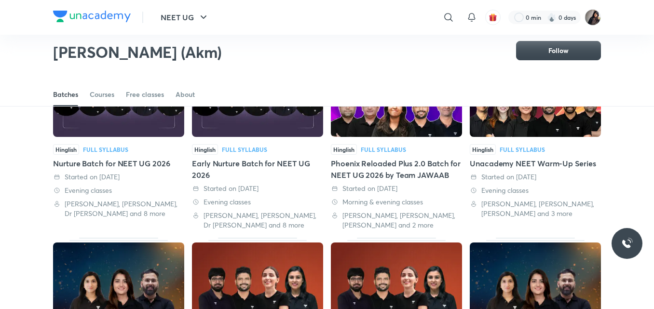
click at [390, 158] on div "Phoenix Reloaded Plus 2.0 Batch for NEET UG 2026 by Team JAWAAB" at bounding box center [396, 169] width 131 height 23
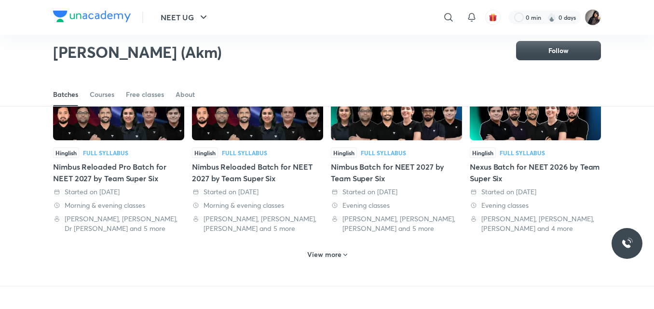
scroll to position [464, 0]
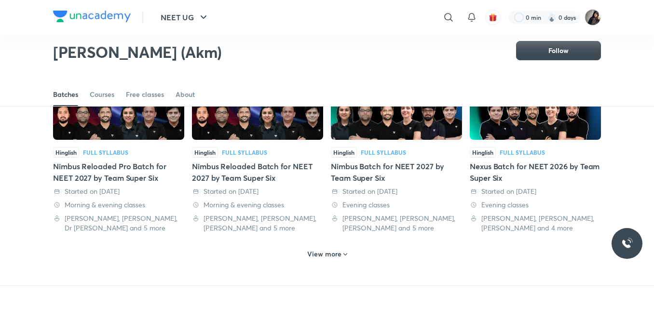
click at [335, 249] on h6 "View more" at bounding box center [324, 254] width 34 height 10
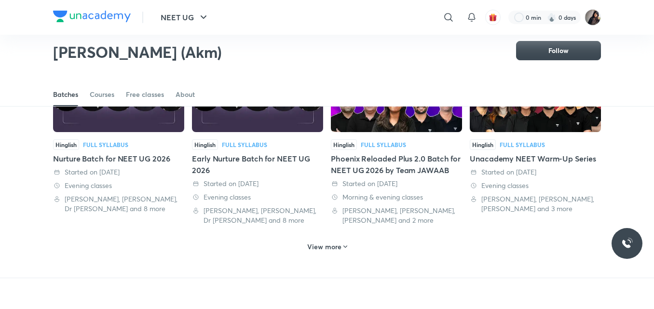
scroll to position [1015, 0]
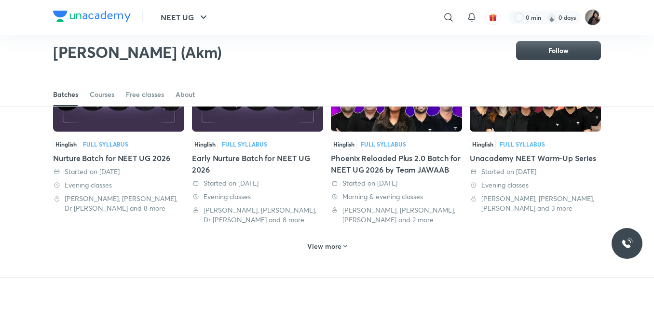
click at [327, 242] on h6 "View more" at bounding box center [324, 247] width 34 height 10
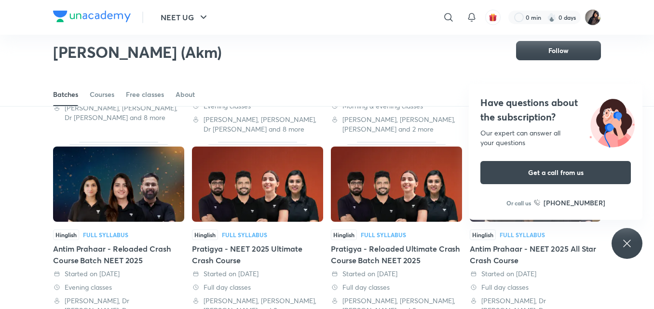
scroll to position [1136, 0]
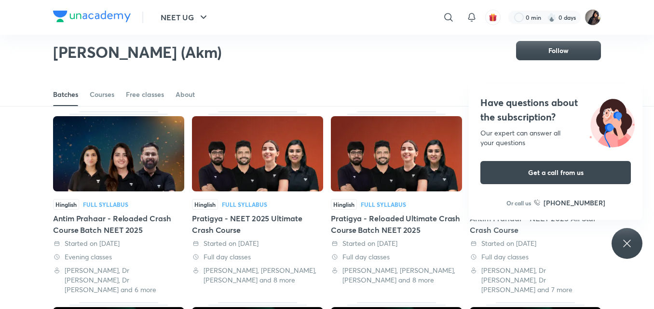
click at [621, 250] on div "Have questions about the subscription? Our expert can answer all your questions…" at bounding box center [626, 243] width 31 height 31
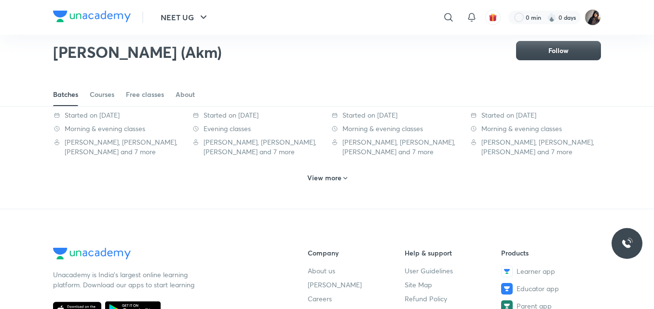
scroll to position [1648, 0]
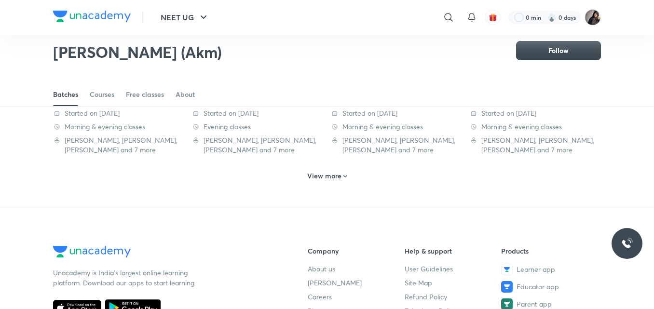
click at [325, 171] on h6 "View more" at bounding box center [324, 176] width 34 height 10
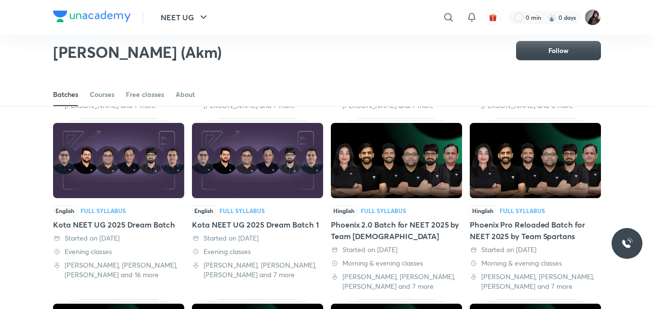
scroll to position [1875, 0]
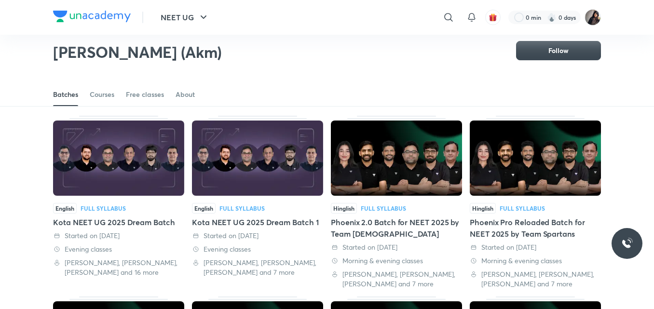
click at [512, 216] on div "Phoenix Pro Reloaded Batch for NEET 2025 by Team Spartans" at bounding box center [535, 227] width 131 height 23
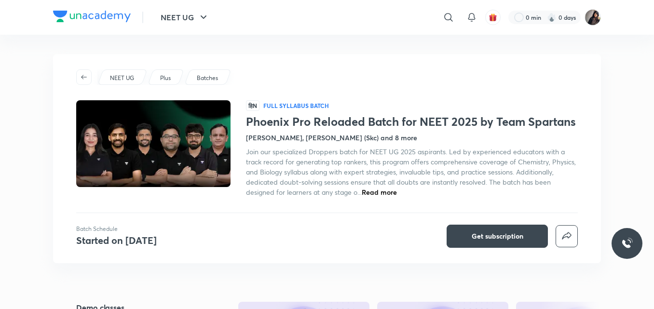
click at [357, 75] on div "NEET UG Plus Batches" at bounding box center [326, 76] width 501 height 15
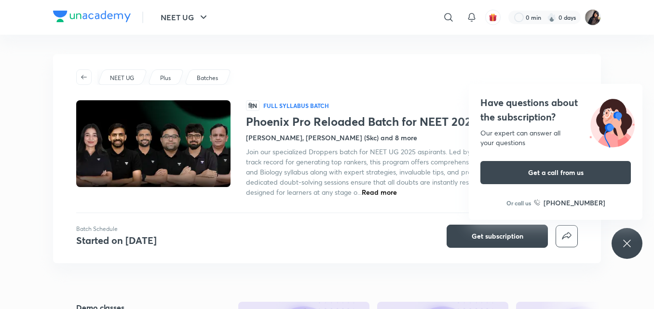
click at [629, 240] on icon at bounding box center [627, 244] width 12 height 12
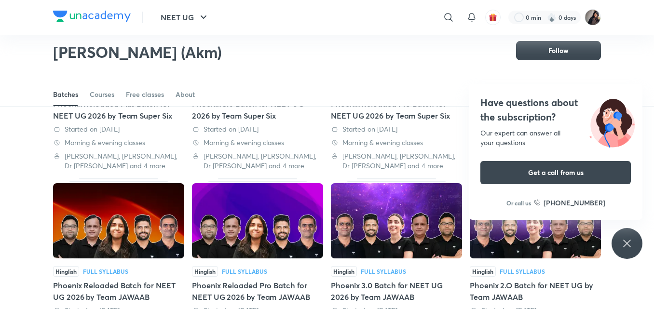
scroll to position [155, 0]
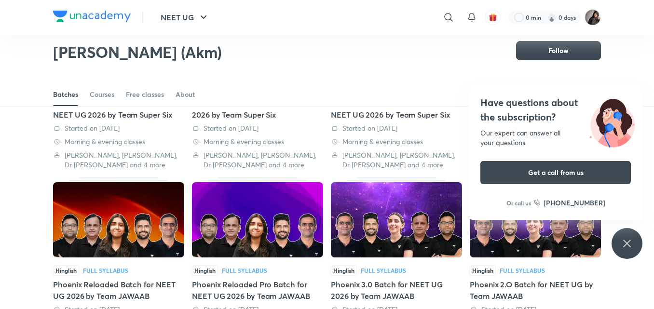
click at [630, 242] on icon at bounding box center [627, 244] width 12 height 12
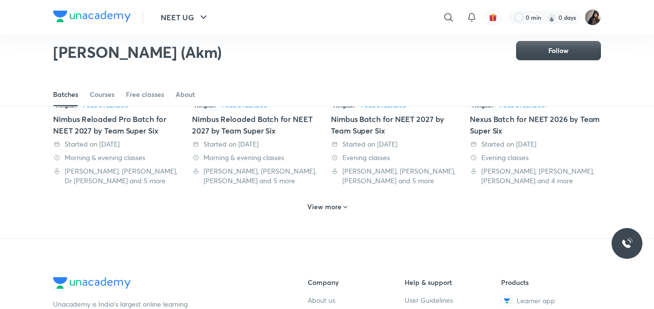
scroll to position [512, 0]
click at [328, 202] on h6 "View more" at bounding box center [324, 207] width 34 height 10
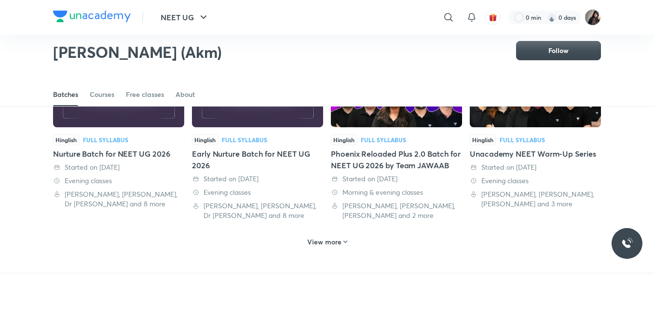
scroll to position [1018, 0]
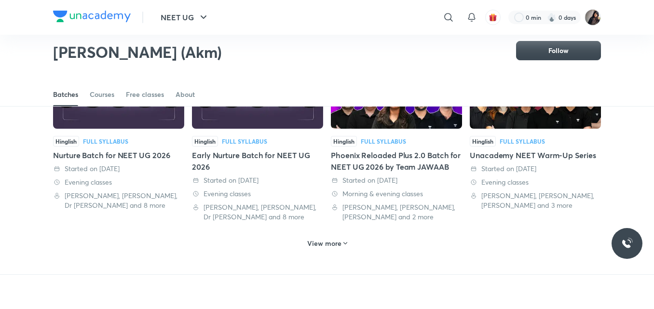
click at [318, 235] on div "View more" at bounding box center [327, 242] width 48 height 15
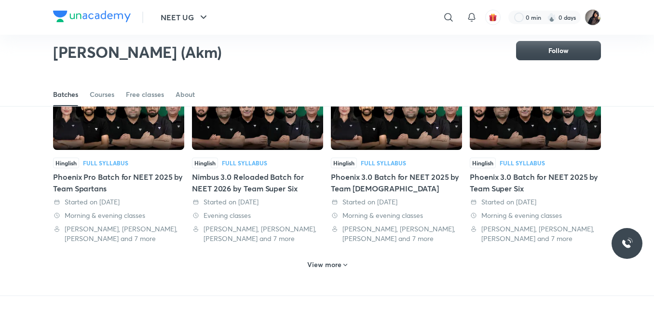
scroll to position [1559, 0]
click at [326, 257] on div "View more" at bounding box center [327, 264] width 48 height 15
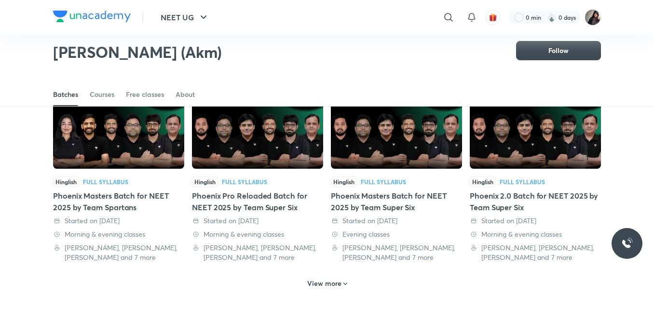
scroll to position [2083, 0]
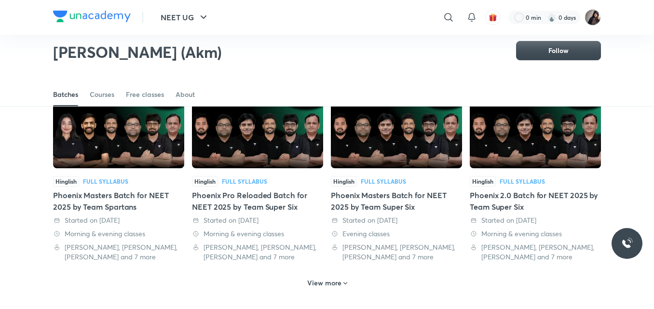
click at [253, 189] on div "Phoenix Pro Reloaded Batch for NEET 2025 by Team Super Six" at bounding box center [257, 200] width 131 height 23
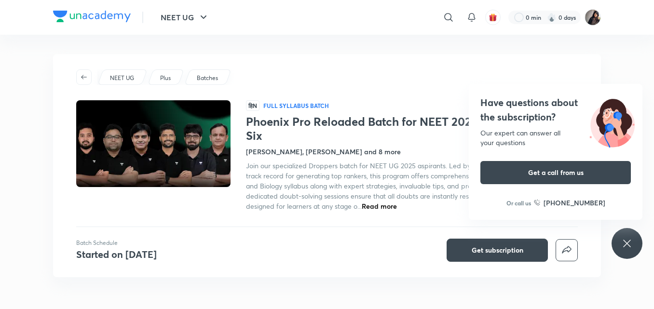
click at [627, 246] on icon at bounding box center [627, 244] width 12 height 12
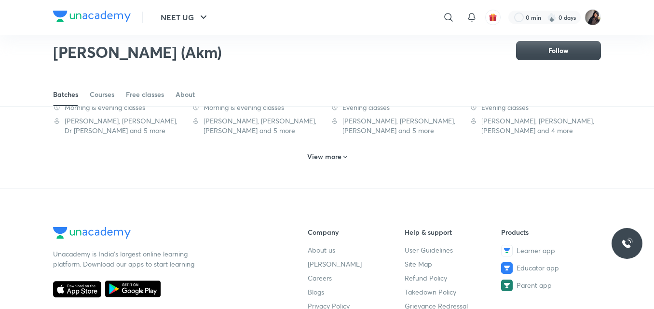
scroll to position [563, 0]
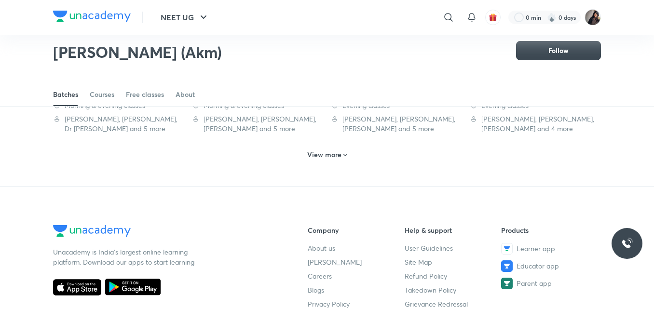
click at [334, 150] on h6 "View more" at bounding box center [324, 155] width 34 height 10
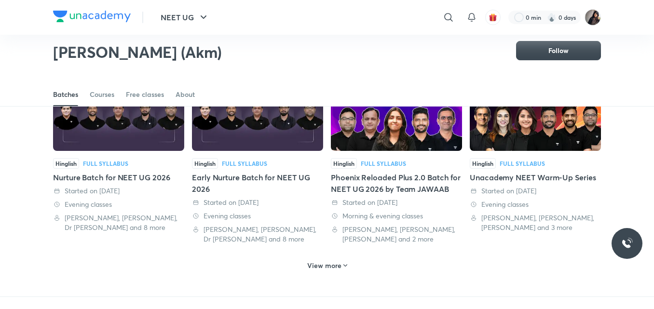
scroll to position [1044, 0]
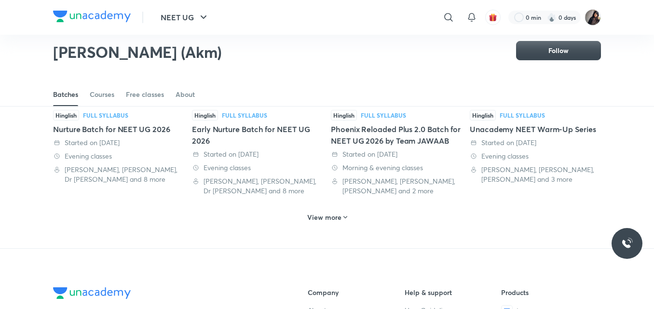
click at [324, 213] on h6 "View more" at bounding box center [324, 218] width 34 height 10
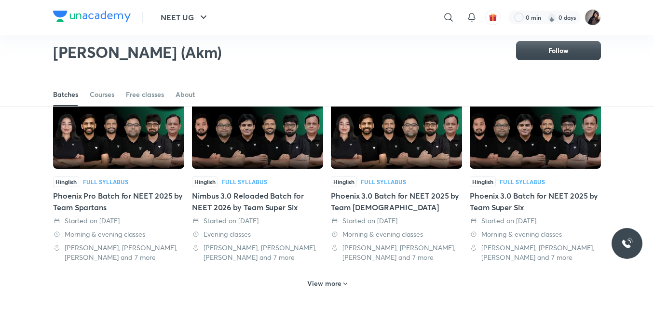
scroll to position [1561, 0]
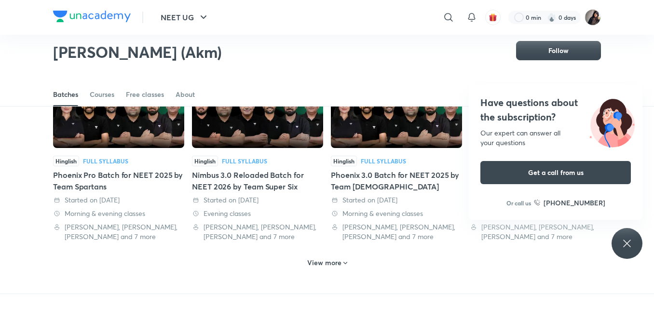
click at [625, 251] on div "Have questions about the subscription? Our expert can answer all your questions…" at bounding box center [626, 243] width 31 height 31
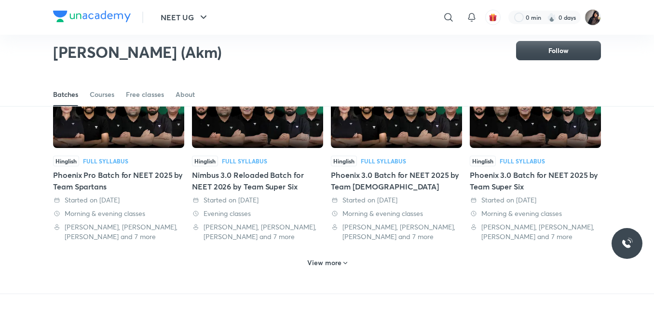
click at [333, 258] on h6 "View more" at bounding box center [324, 263] width 34 height 10
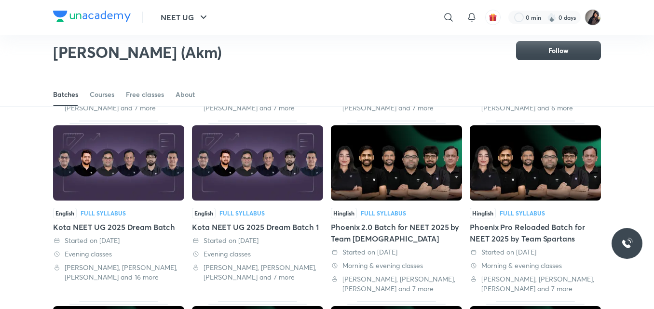
scroll to position [1871, 0]
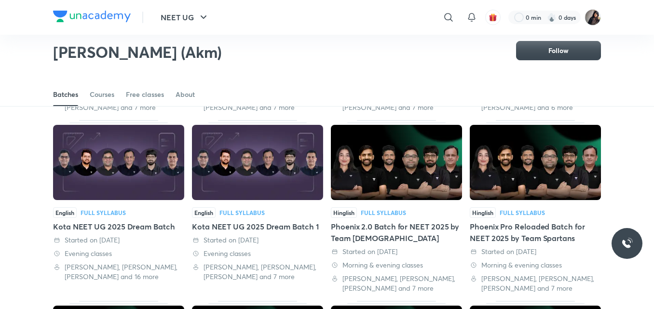
click at [510, 221] on div "Phoenix Pro Reloaded Batch for NEET 2025 by Team Spartans" at bounding box center [535, 232] width 131 height 23
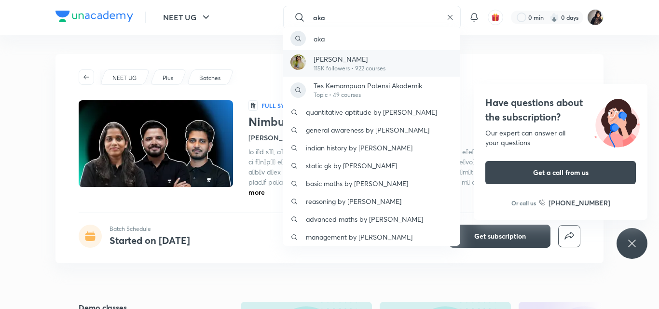
type input "aka"
click at [367, 64] on p "[PERSON_NAME]" at bounding box center [349, 59] width 72 height 10
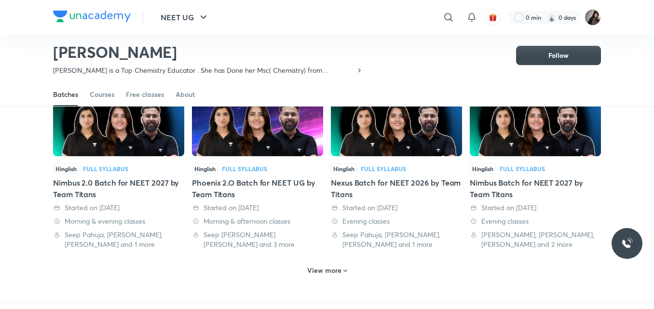
scroll to position [467, 0]
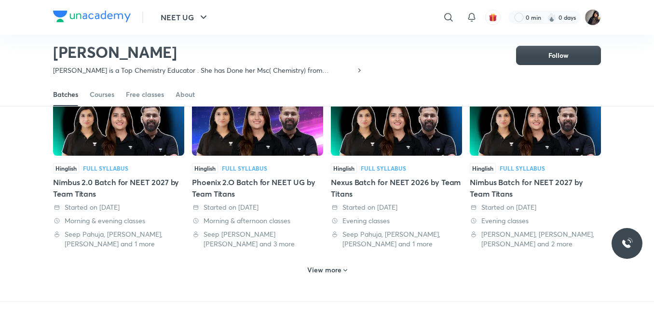
click at [334, 265] on h6 "View more" at bounding box center [324, 270] width 34 height 10
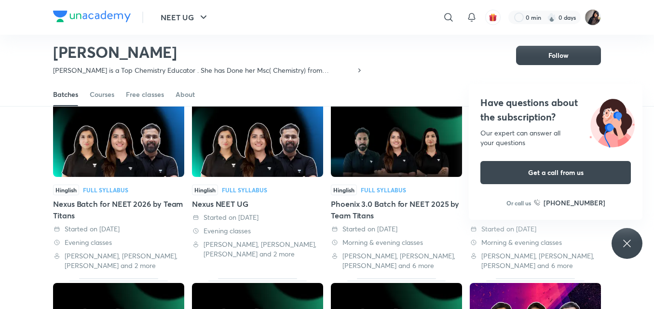
scroll to position [629, 0]
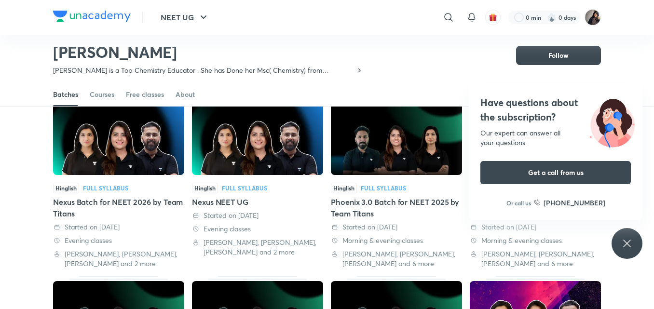
click at [635, 235] on div "Have questions about the subscription? Our expert can answer all your questions…" at bounding box center [626, 243] width 31 height 31
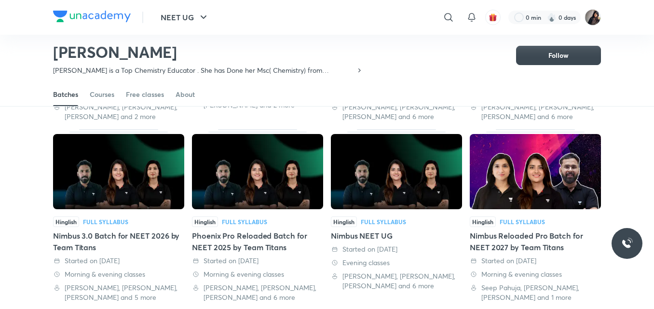
scroll to position [787, 0]
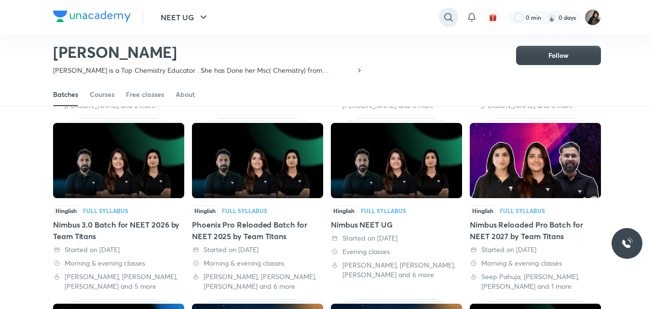
click at [448, 21] on icon at bounding box center [449, 18] width 12 height 12
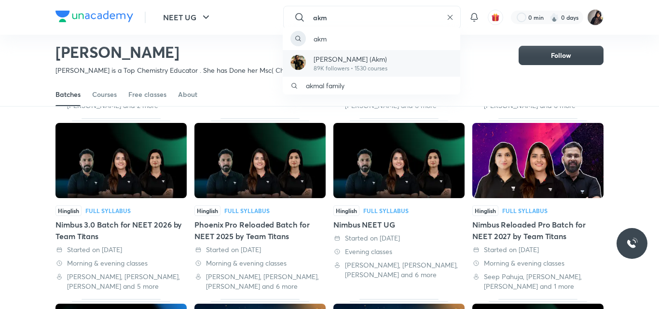
type input "akm"
click at [334, 62] on p "[PERSON_NAME] (Akm)" at bounding box center [350, 59] width 74 height 10
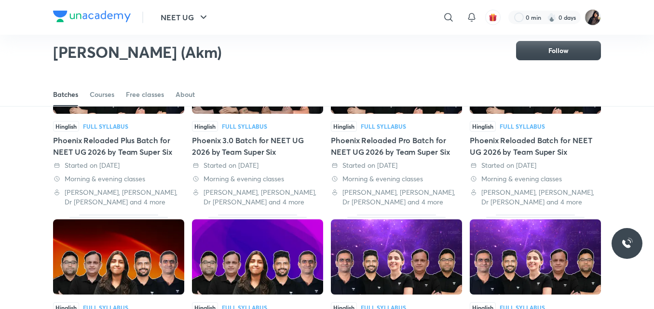
scroll to position [119, 0]
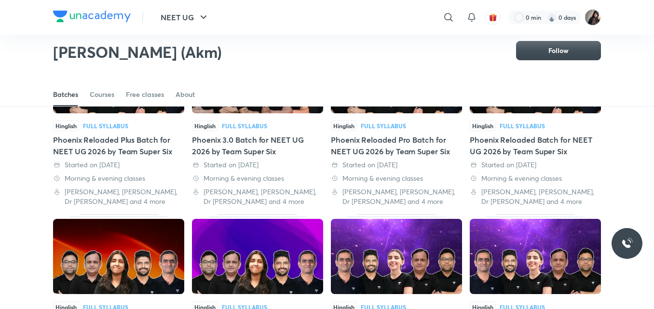
click at [405, 149] on div "Phoenix Reloaded Pro Batch for NEET UG 2026 by Team Super Six" at bounding box center [396, 145] width 131 height 23
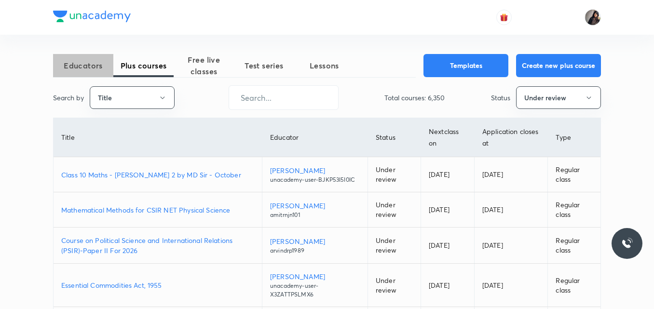
click at [74, 70] on span "Educators" at bounding box center [83, 66] width 60 height 12
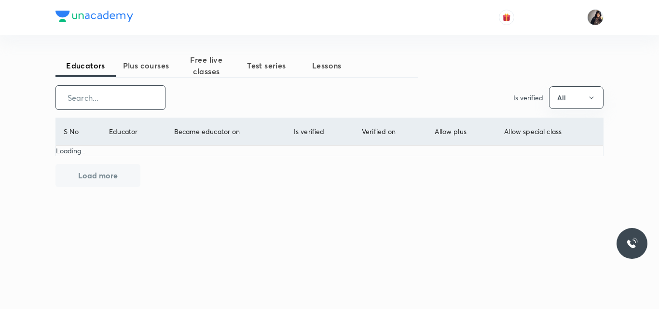
click at [114, 97] on input "text" at bounding box center [110, 97] width 109 height 25
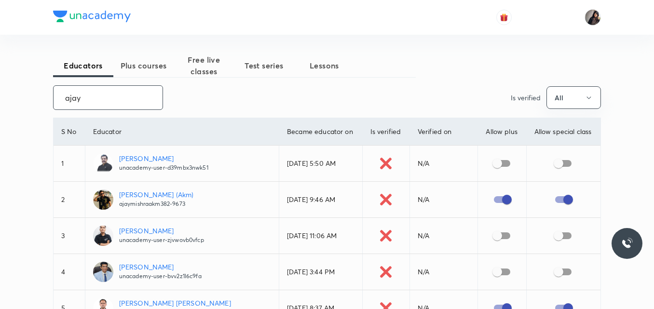
type input "ajay"
click at [153, 192] on p "Ajay Mishra (Akm)" at bounding box center [156, 194] width 75 height 10
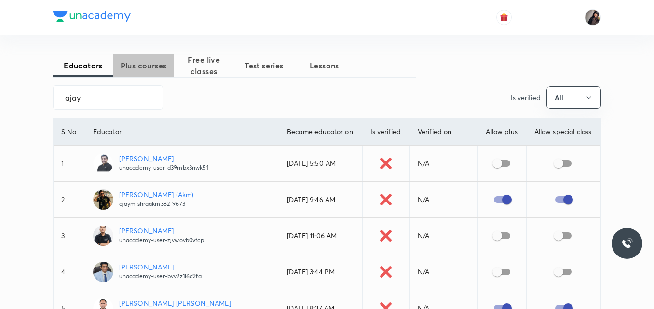
click at [140, 67] on span "Plus courses" at bounding box center [143, 66] width 60 height 12
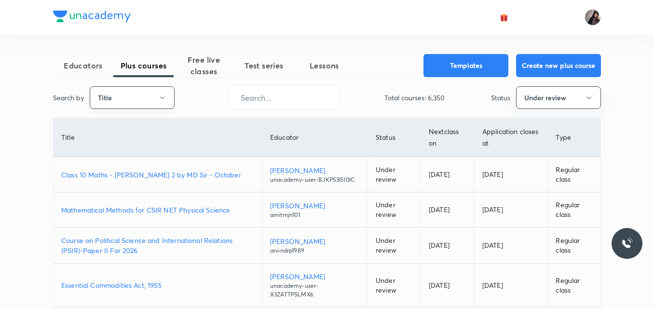
click at [118, 100] on button "Title" at bounding box center [132, 97] width 85 height 23
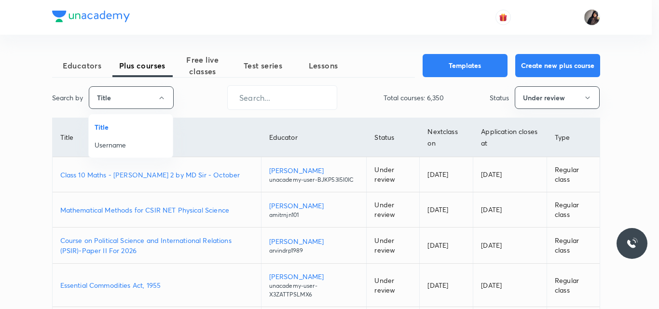
click at [118, 142] on span "Username" at bounding box center [131, 145] width 72 height 10
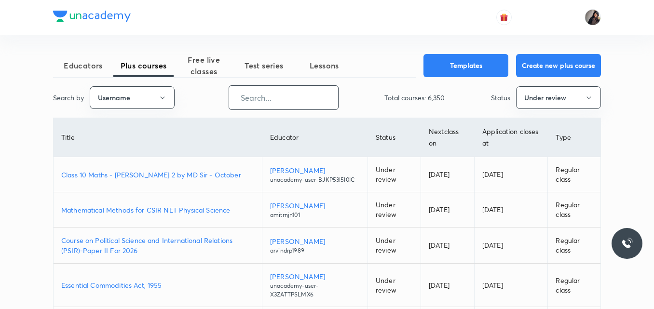
click at [278, 102] on input "text" at bounding box center [283, 97] width 109 height 25
paste input "ajaymishraakm382-9673"
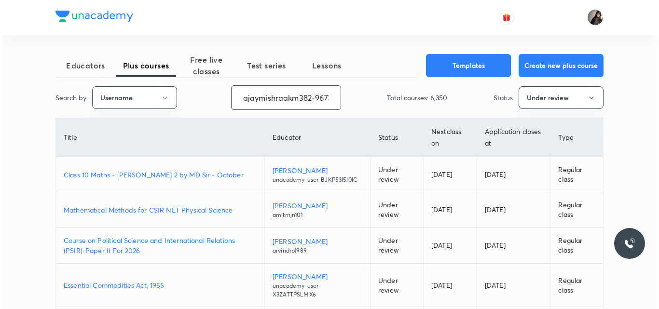
scroll to position [0, 6]
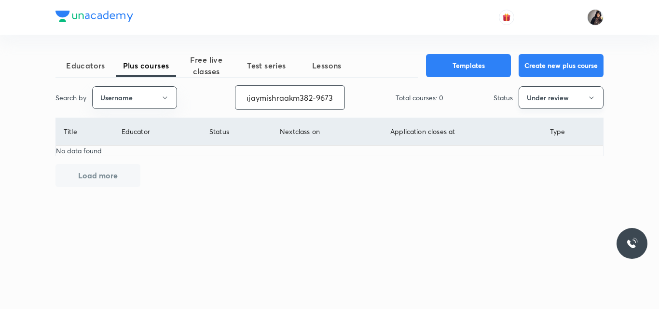
type input "ajaymishraakm382-9673"
click at [588, 96] on icon "button" at bounding box center [591, 98] width 8 height 8
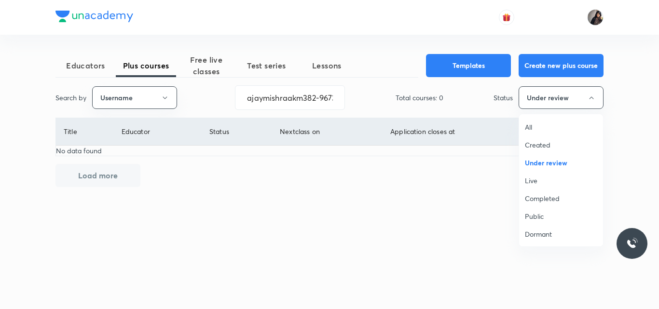
scroll to position [18, 0]
click at [533, 164] on span "Live" at bounding box center [561, 162] width 72 height 10
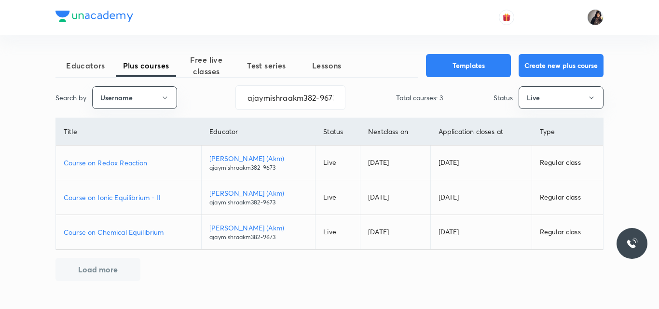
click at [415, 18] on div at bounding box center [329, 17] width 548 height 35
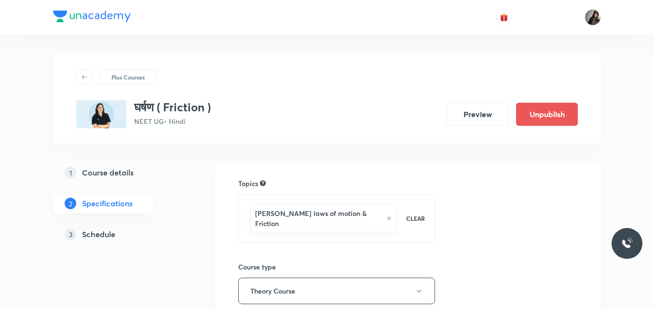
click at [104, 231] on h5 "Schedule" at bounding box center [98, 235] width 33 height 12
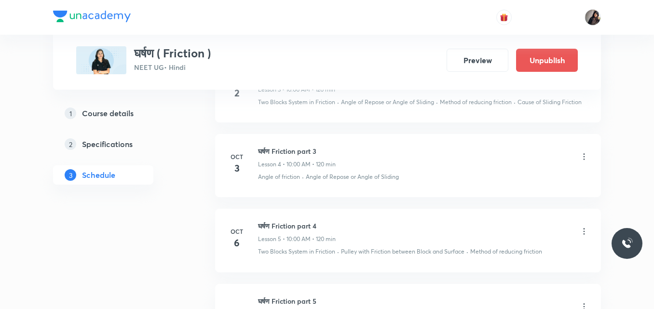
scroll to position [893, 0]
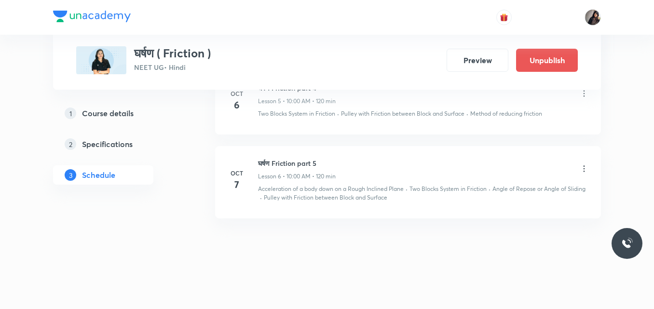
click at [582, 170] on icon at bounding box center [584, 169] width 10 height 10
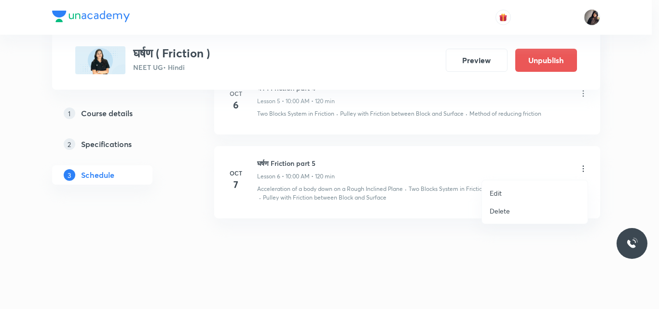
click at [511, 195] on li "Edit" at bounding box center [535, 193] width 106 height 18
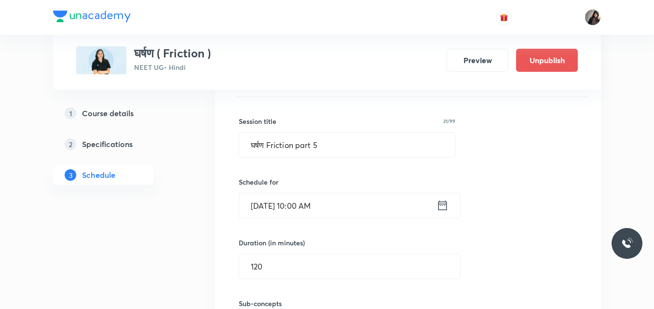
scroll to position [621, 0]
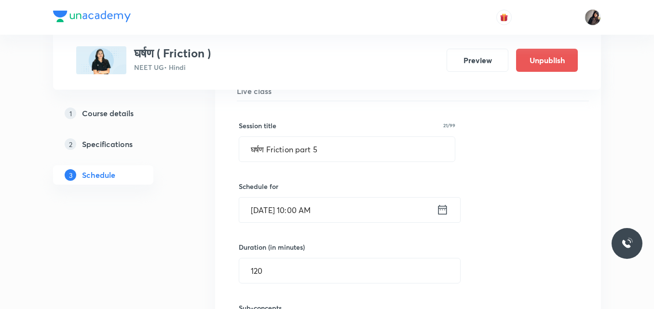
click at [268, 211] on input "[DATE] 10:00 AM" at bounding box center [337, 210] width 197 height 25
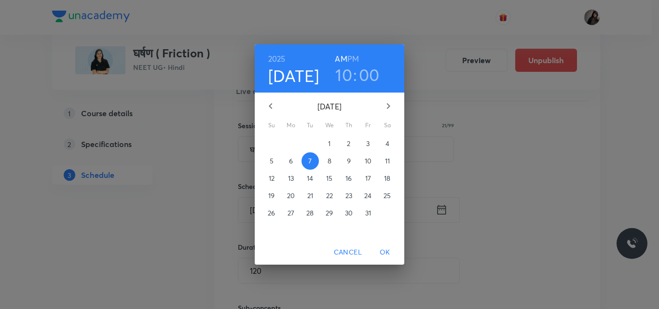
click at [332, 155] on button "8" at bounding box center [329, 160] width 17 height 17
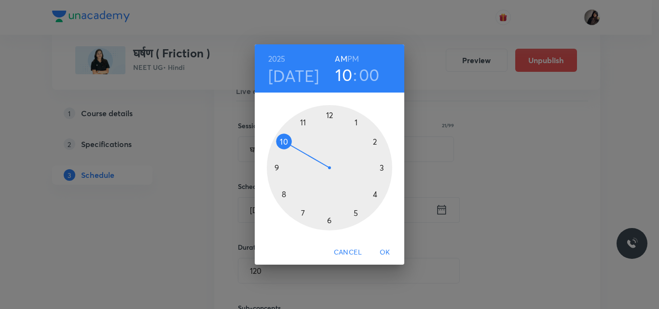
click at [388, 250] on span "OK" at bounding box center [384, 252] width 23 height 12
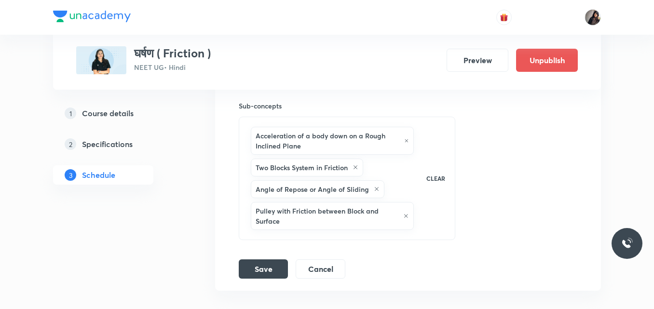
scroll to position [832, 0]
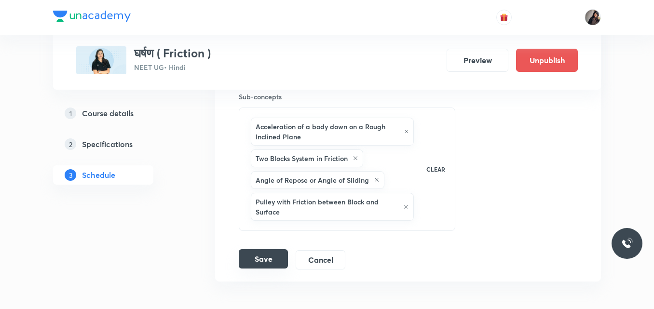
click at [272, 259] on button "Save" at bounding box center [263, 258] width 49 height 19
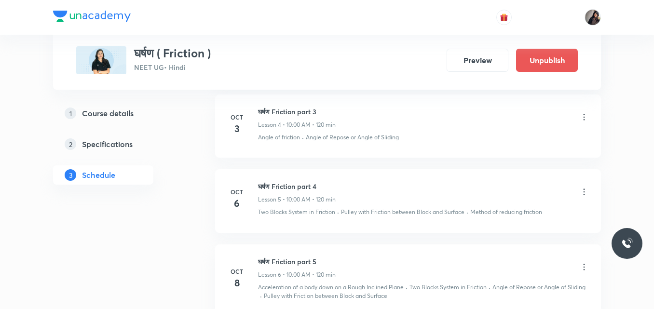
scroll to position [793, 0]
click at [583, 193] on icon at bounding box center [584, 194] width 10 height 10
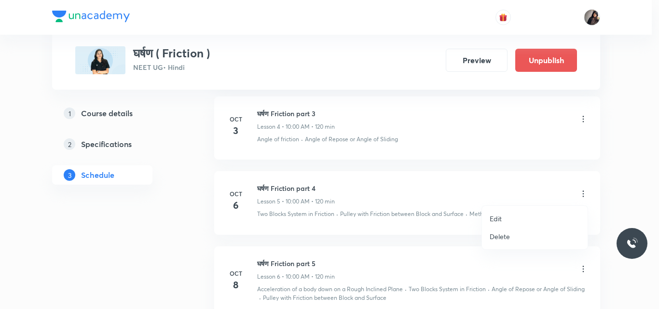
click at [517, 222] on li "Edit" at bounding box center [535, 219] width 106 height 18
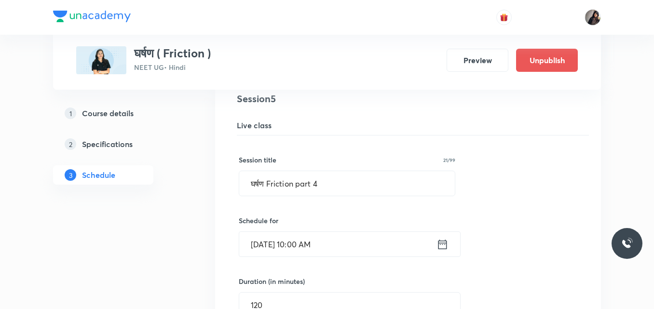
scroll to position [512, 0]
click at [267, 246] on input "[DATE] 10:00 AM" at bounding box center [337, 243] width 197 height 25
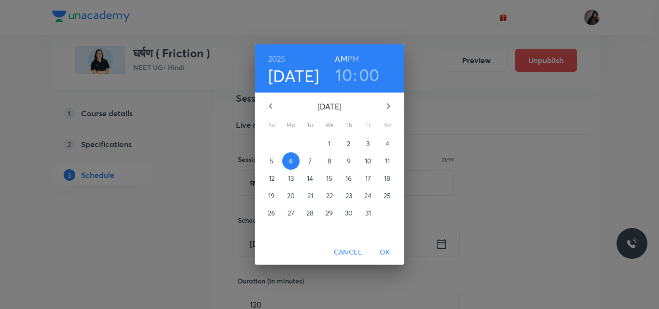
click at [307, 161] on span "7" at bounding box center [309, 161] width 17 height 10
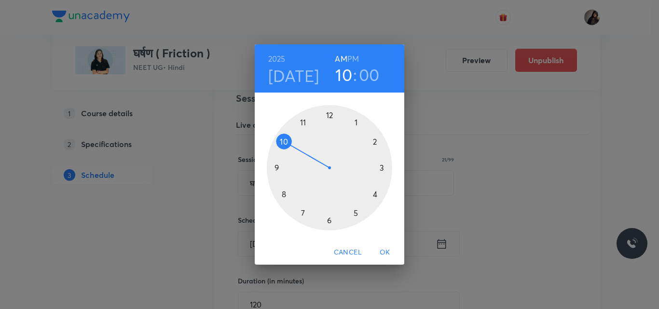
click at [386, 250] on span "OK" at bounding box center [384, 252] width 23 height 12
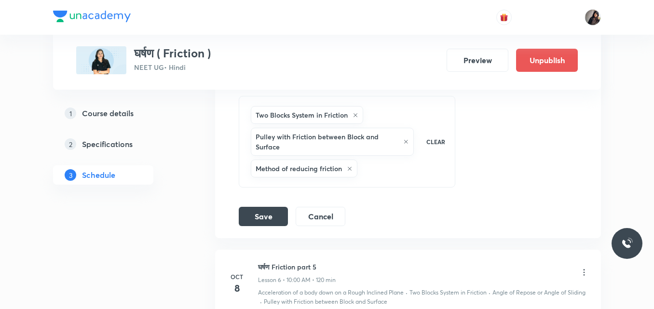
scroll to position [771, 0]
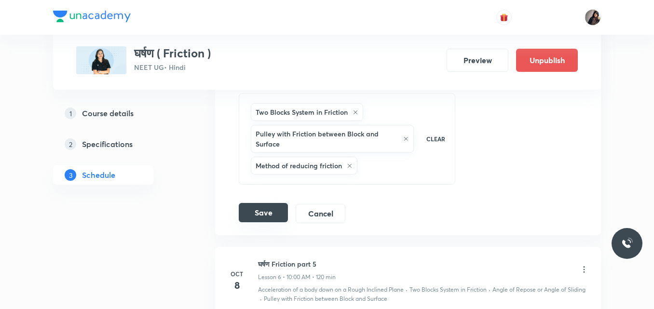
click at [282, 209] on button "Save" at bounding box center [263, 212] width 49 height 19
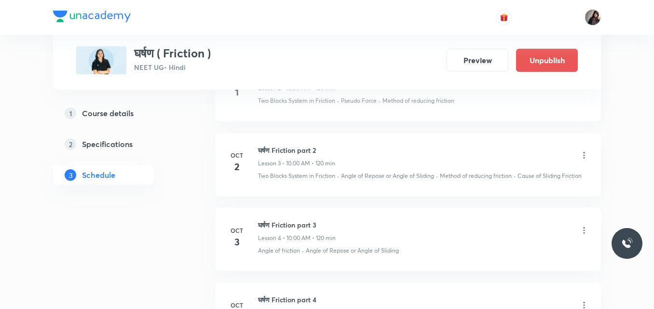
click at [585, 232] on icon at bounding box center [584, 231] width 10 height 10
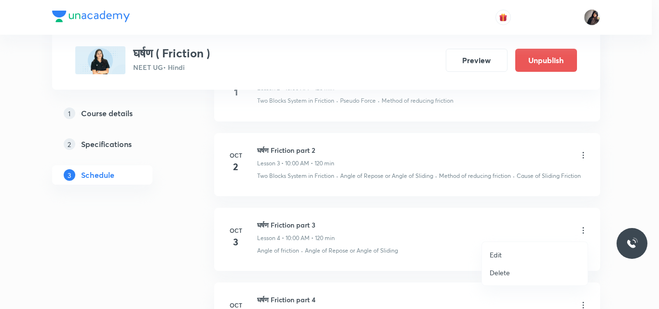
click at [512, 256] on li "Edit" at bounding box center [535, 255] width 106 height 18
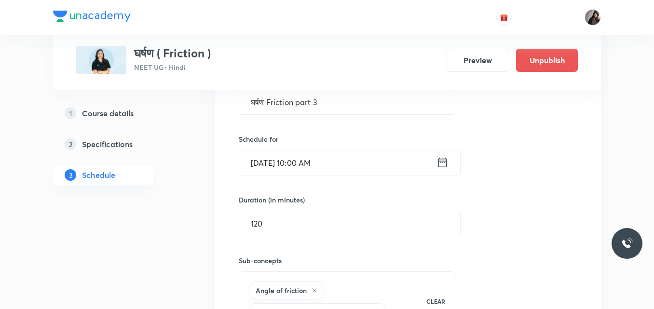
scroll to position [518, 0]
click at [270, 166] on input "[DATE] 10:00 AM" at bounding box center [337, 163] width 197 height 25
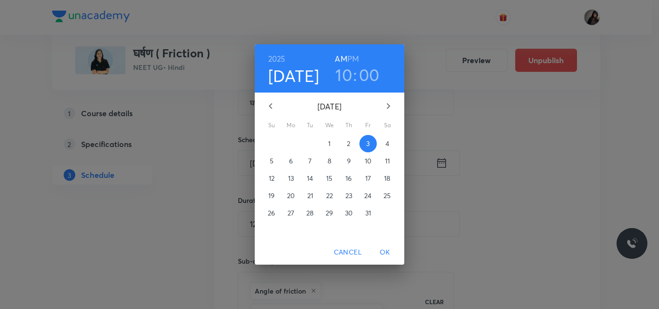
click at [292, 160] on p "6" at bounding box center [291, 161] width 4 height 10
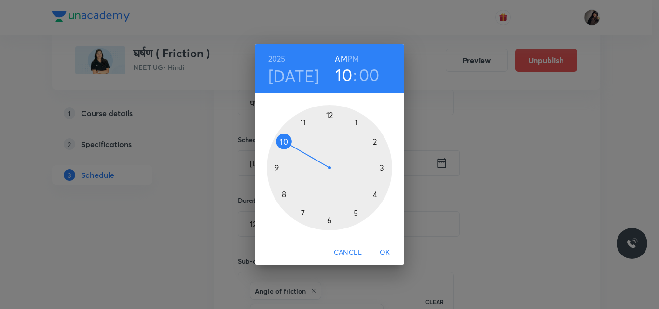
click at [385, 250] on span "OK" at bounding box center [384, 252] width 23 height 12
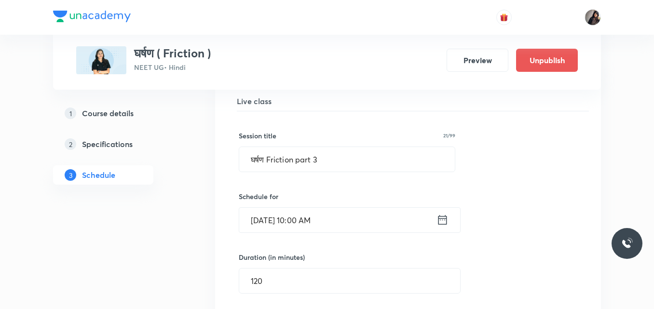
click at [353, 201] on h6 "Schedule for" at bounding box center [347, 196] width 216 height 10
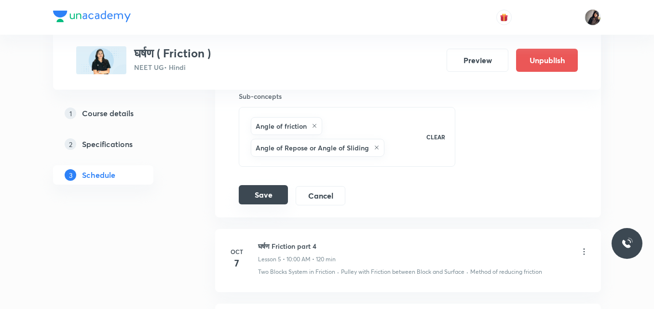
scroll to position [683, 0]
click at [260, 192] on button "Save" at bounding box center [263, 194] width 49 height 19
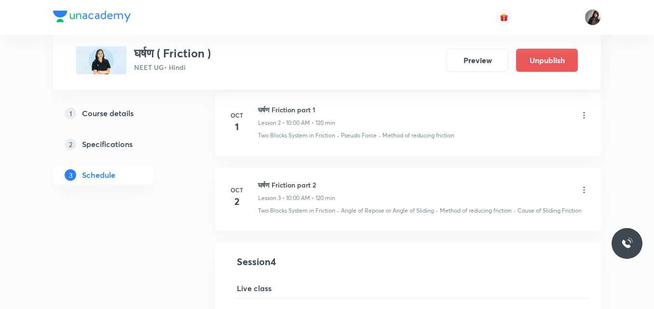
scroll to position [273, 0]
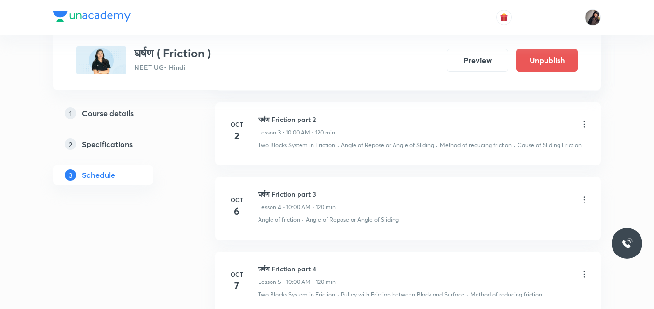
scroll to position [715, 0]
click at [583, 120] on icon at bounding box center [584, 123] width 10 height 10
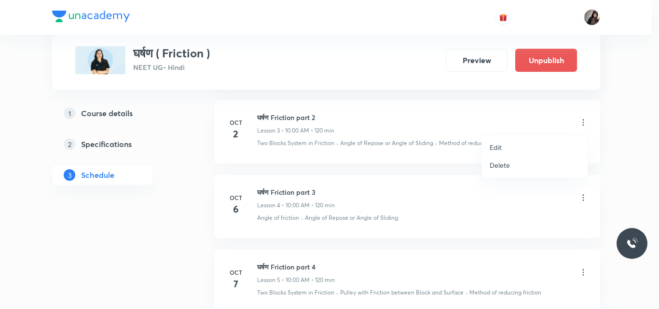
click at [551, 148] on li "Edit" at bounding box center [535, 147] width 106 height 18
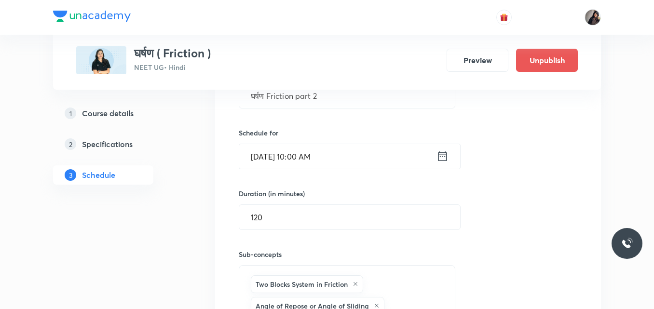
scroll to position [446, 0]
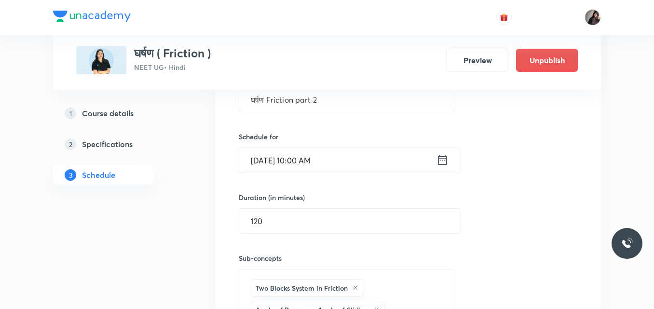
click at [273, 159] on input "[DATE] 10:00 AM" at bounding box center [337, 160] width 197 height 25
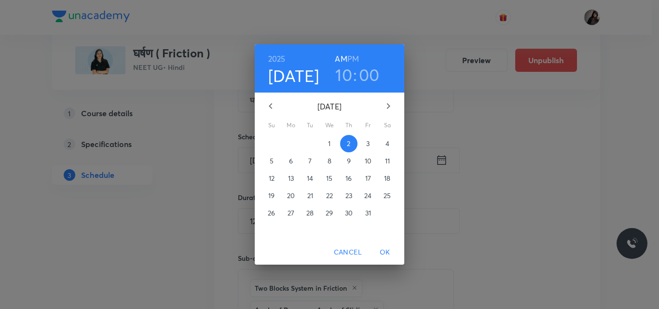
click at [367, 144] on p "3" at bounding box center [367, 144] width 3 height 10
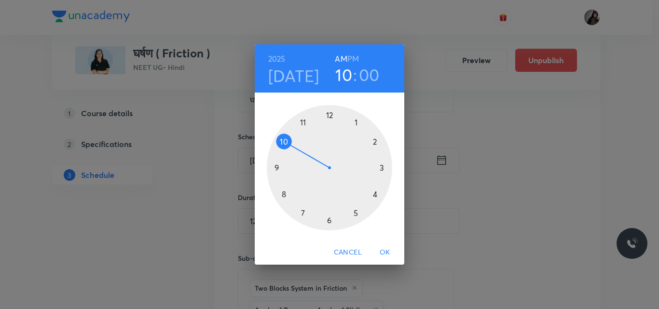
click at [387, 250] on span "OK" at bounding box center [384, 252] width 23 height 12
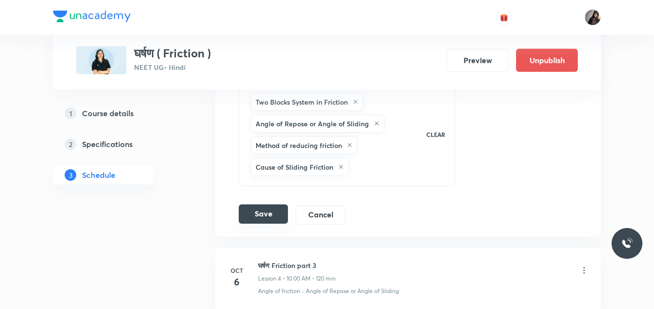
scroll to position [633, 0]
click at [257, 218] on button "Save" at bounding box center [263, 212] width 49 height 19
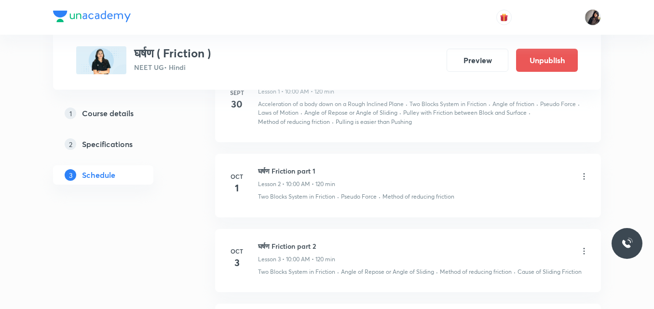
scroll to position [605, 0]
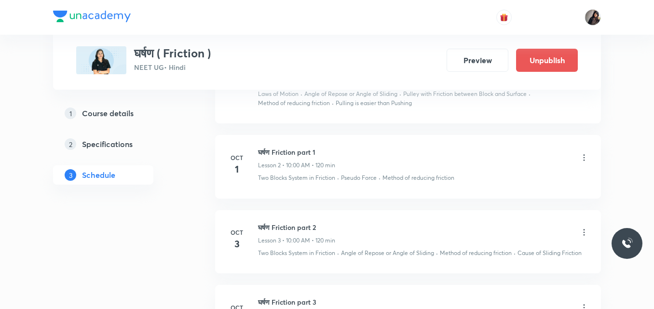
click at [584, 158] on icon at bounding box center [583, 157] width 1 height 6
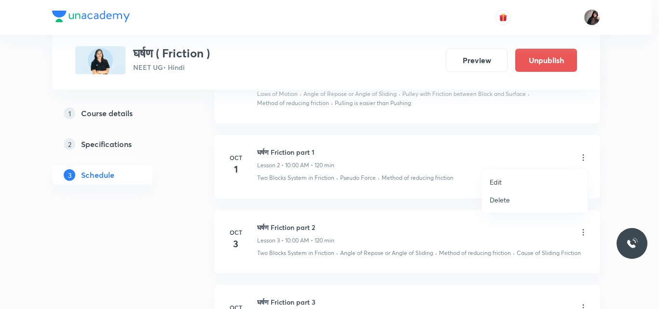
click at [508, 184] on li "Edit" at bounding box center [535, 182] width 106 height 18
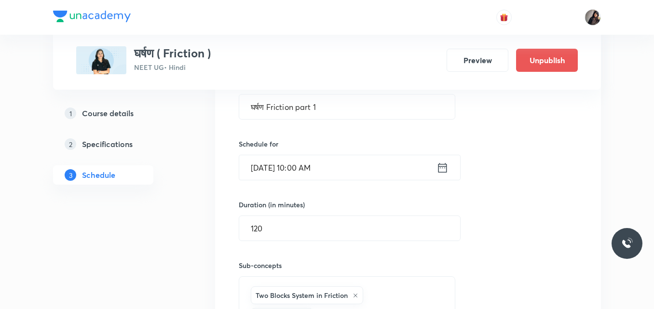
scroll to position [363, 0]
click at [268, 169] on input "[DATE] 10:00 AM" at bounding box center [337, 168] width 197 height 25
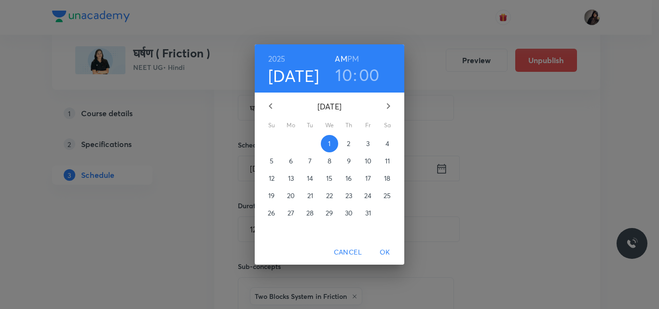
click at [345, 139] on span "2" at bounding box center [348, 144] width 17 height 10
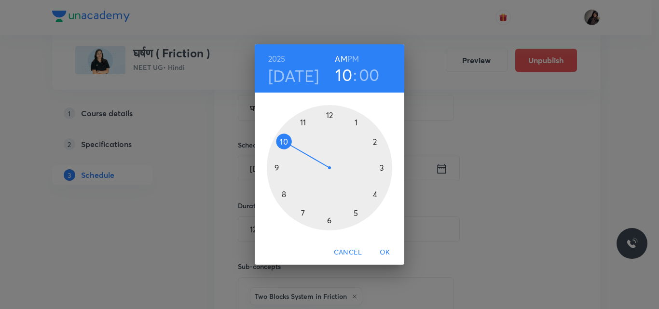
click at [389, 253] on span "OK" at bounding box center [384, 252] width 23 height 12
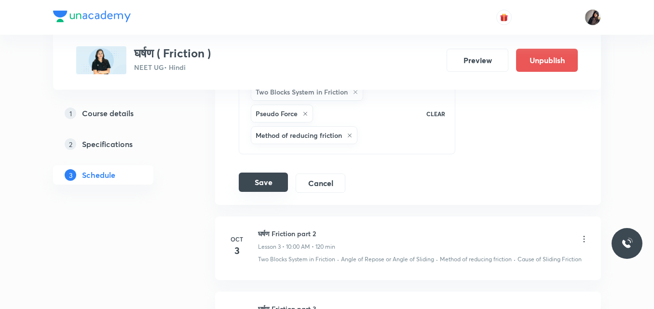
scroll to position [567, 0]
click at [261, 180] on button "Save" at bounding box center [263, 181] width 49 height 19
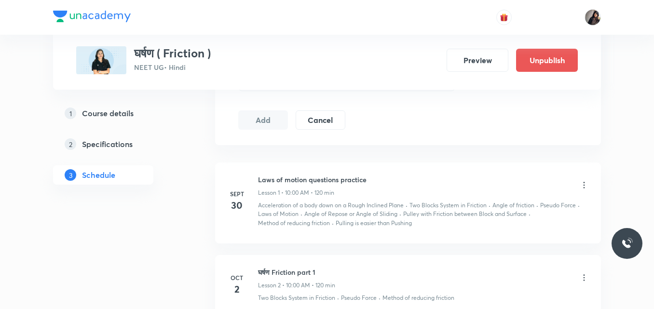
click at [584, 185] on icon at bounding box center [583, 185] width 1 height 6
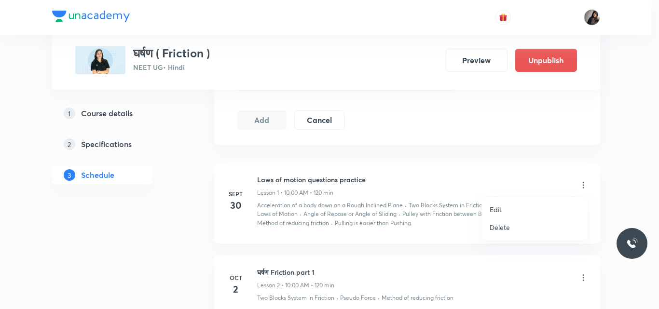
click at [494, 207] on p "Edit" at bounding box center [495, 209] width 12 height 10
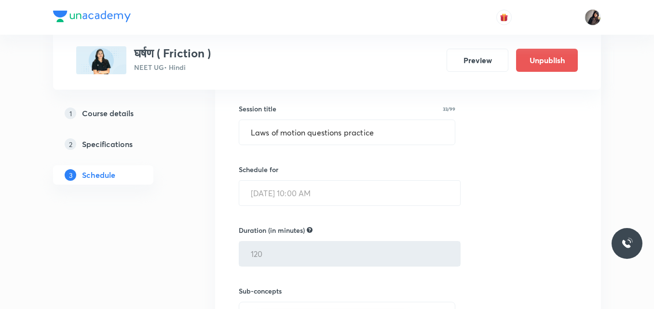
scroll to position [244, 0]
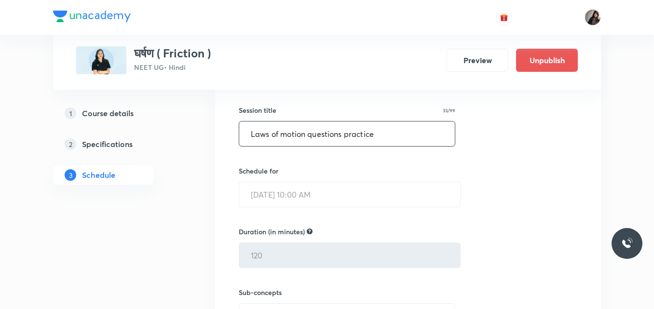
click at [392, 136] on input "Laws of motion questions practice" at bounding box center [347, 134] width 216 height 25
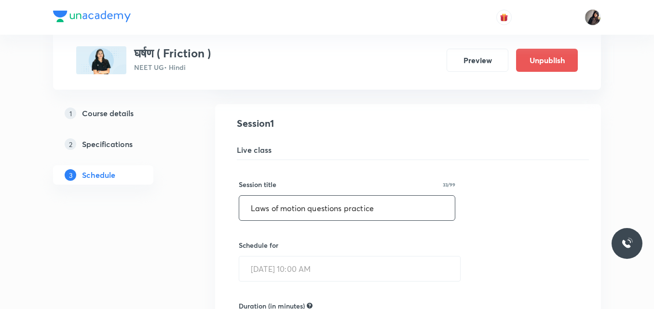
scroll to position [169, 0]
click at [452, 150] on h5 "Live class" at bounding box center [413, 151] width 352 height 12
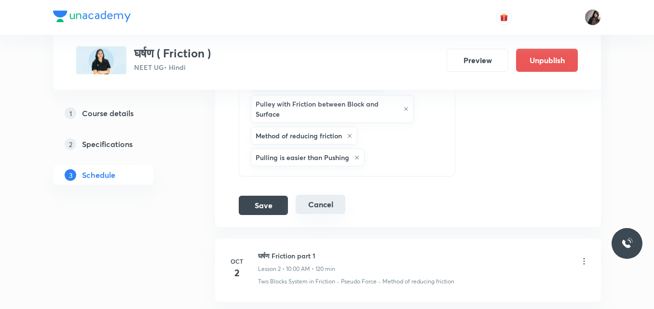
click at [336, 201] on button "Cancel" at bounding box center [321, 204] width 50 height 19
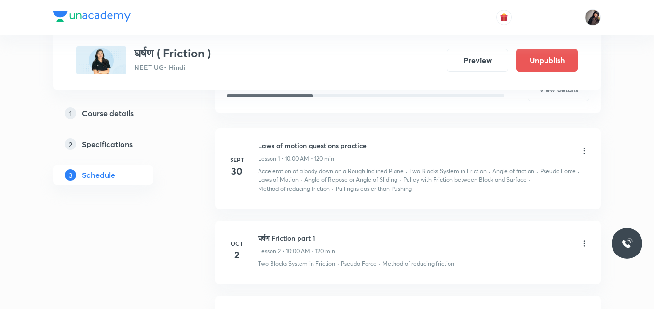
scroll to position [203, 0]
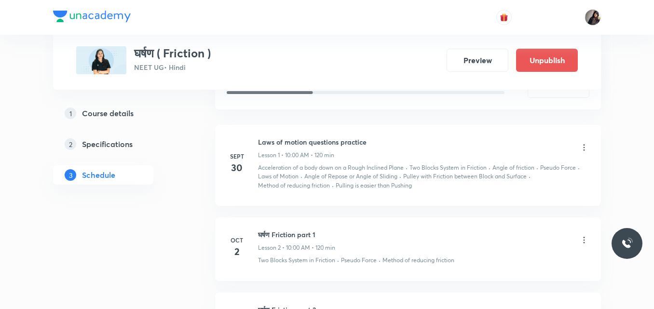
click at [586, 146] on icon at bounding box center [584, 148] width 10 height 10
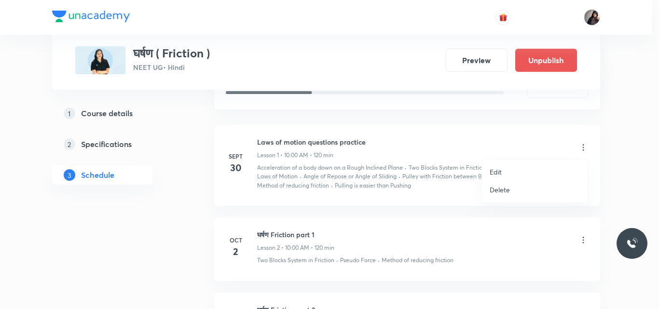
click at [500, 191] on p "Delete" at bounding box center [499, 190] width 20 height 10
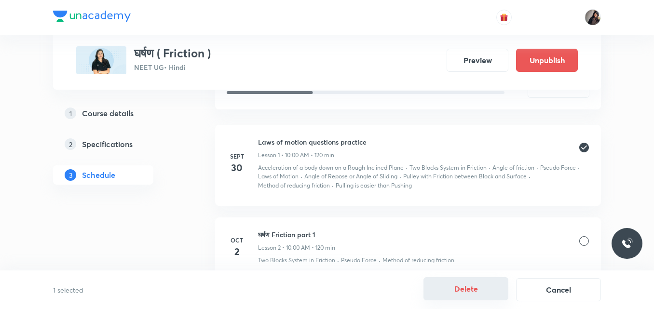
click at [449, 288] on button "Delete" at bounding box center [465, 288] width 85 height 23
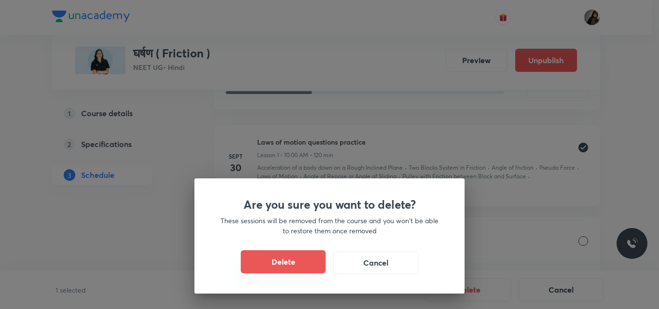
click at [271, 268] on button "Delete" at bounding box center [283, 261] width 85 height 23
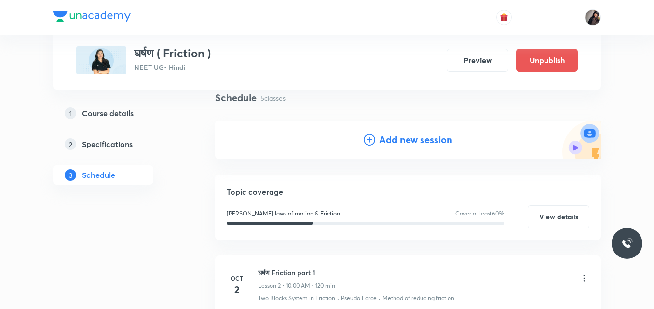
scroll to position [27, 0]
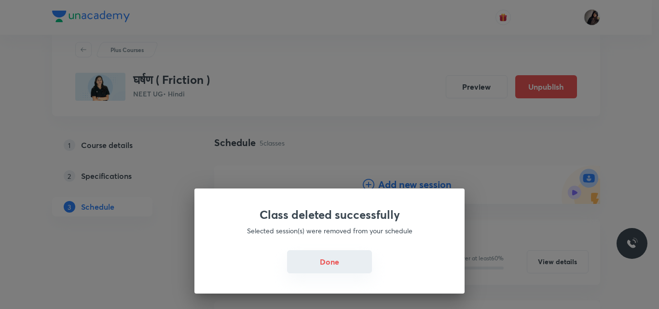
click at [331, 267] on button "Done" at bounding box center [329, 261] width 85 height 23
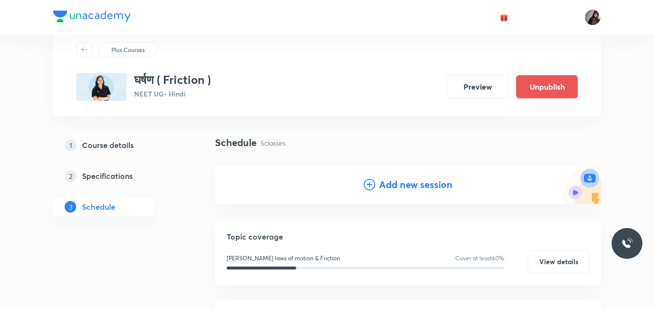
click at [419, 185] on h4 "Add new session" at bounding box center [415, 184] width 73 height 14
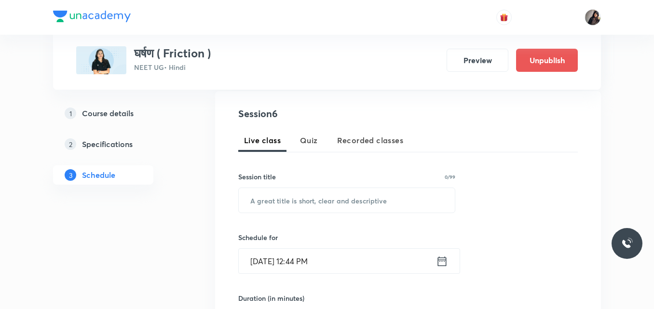
scroll to position [179, 0]
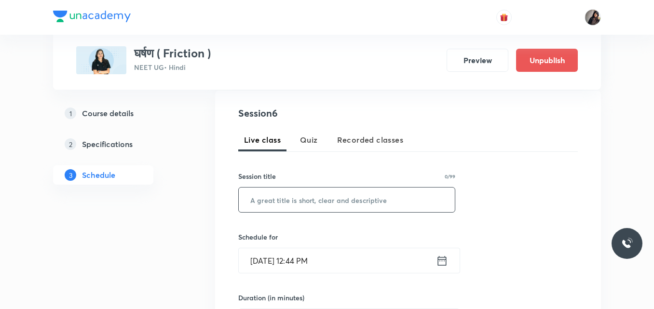
click at [338, 199] on input "text" at bounding box center [347, 200] width 216 height 25
paste input "Laws of motion questions practice"
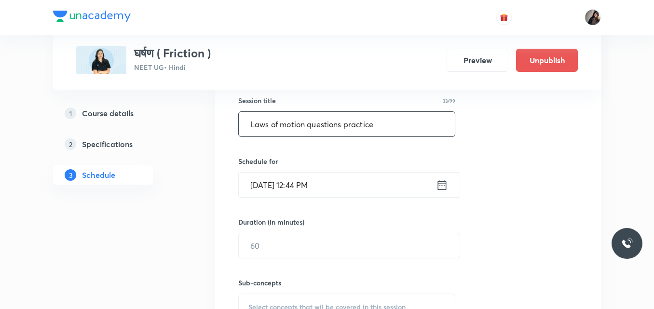
scroll to position [257, 0]
type input "Laws of motion questions practice"
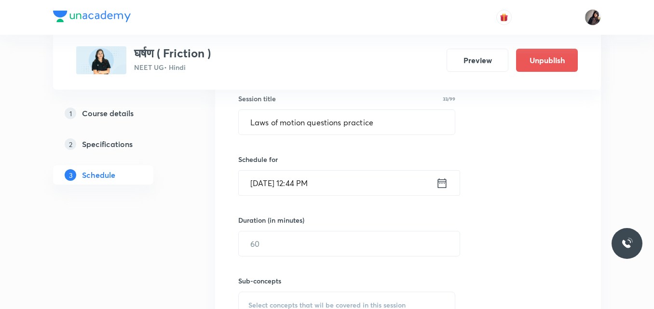
click at [275, 183] on input "[DATE] 12:44 PM" at bounding box center [337, 183] width 197 height 25
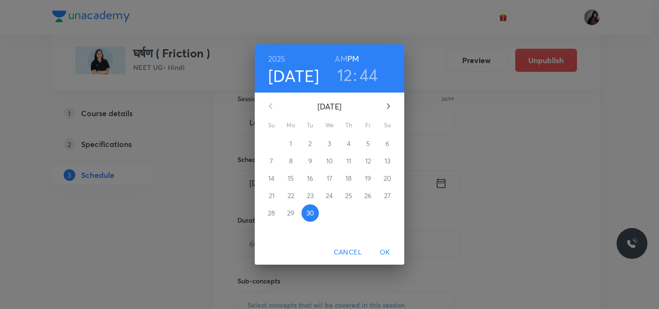
click at [387, 102] on icon "button" at bounding box center [388, 106] width 12 height 12
click at [331, 148] on span "1" at bounding box center [329, 144] width 17 height 10
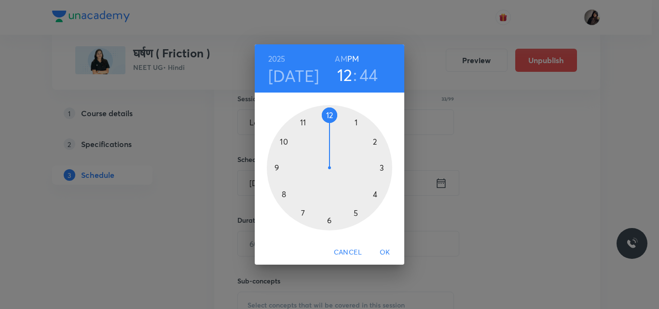
click at [284, 143] on div at bounding box center [329, 167] width 125 height 125
click at [328, 115] on div at bounding box center [329, 167] width 125 height 125
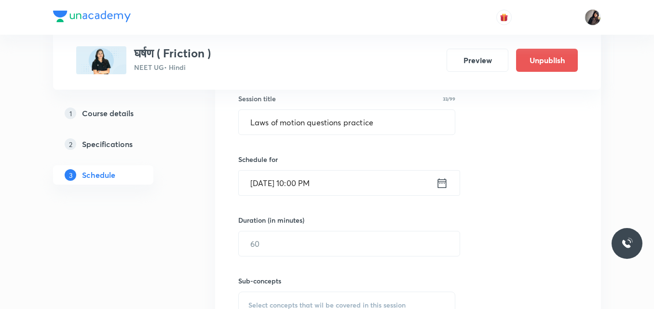
click at [319, 184] on input "[DATE] 10:00 PM" at bounding box center [337, 183] width 197 height 25
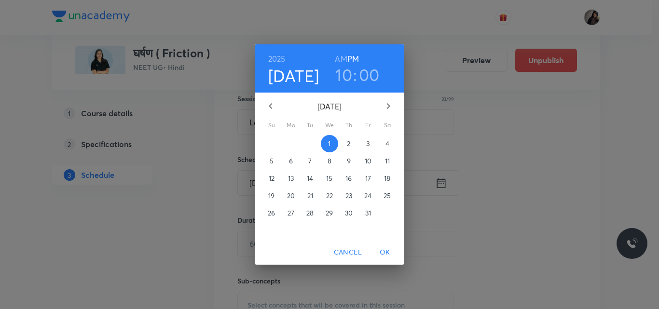
click at [344, 56] on h6 "AM" at bounding box center [341, 59] width 12 height 14
click at [384, 250] on span "OK" at bounding box center [384, 252] width 23 height 12
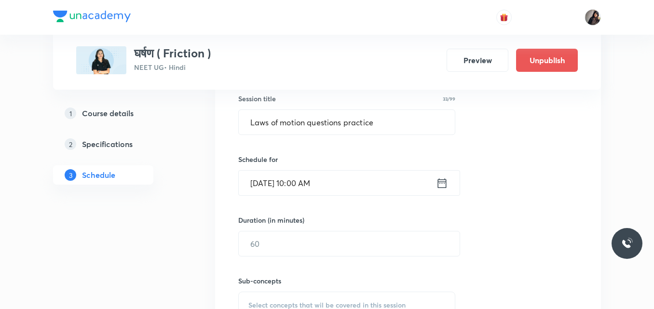
scroll to position [329, 0]
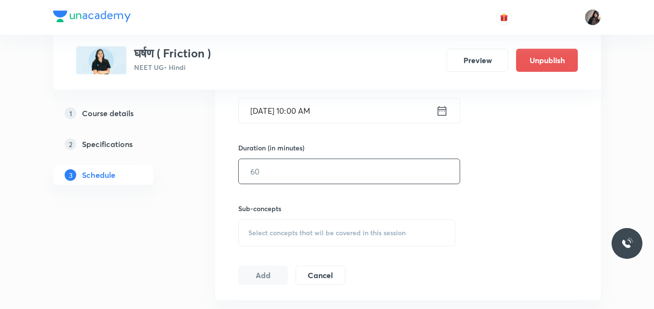
click at [292, 171] on input "text" at bounding box center [349, 171] width 221 height 25
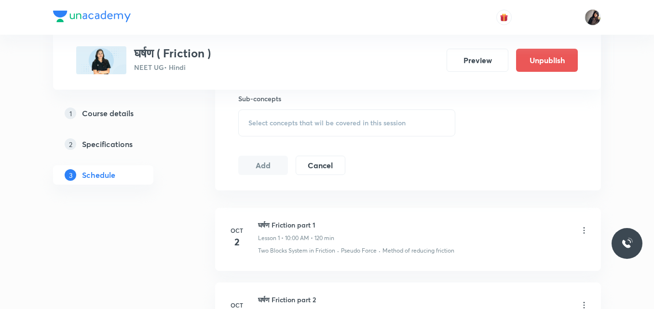
type input "120"
click at [287, 126] on span "Select concepts that wil be covered in this session" at bounding box center [326, 123] width 157 height 8
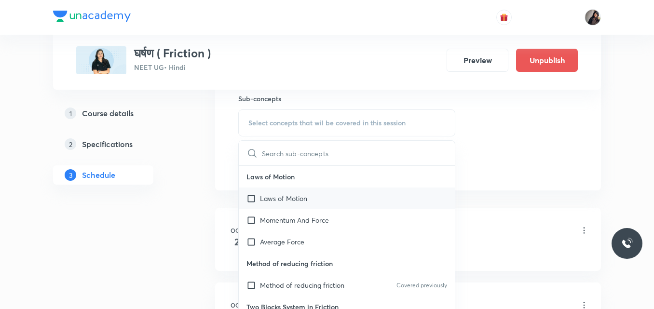
click at [296, 205] on div "Laws of Motion" at bounding box center [347, 199] width 216 height 22
checkbox input "true"
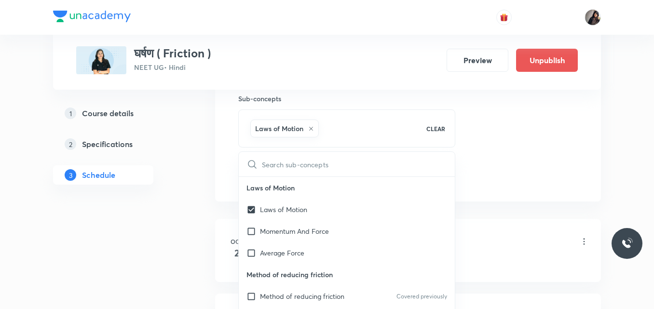
click at [472, 179] on div "Session 6 Live class Quiz Recorded classes Session title 33/99 Laws of motion q…" at bounding box center [407, 16] width 339 height 340
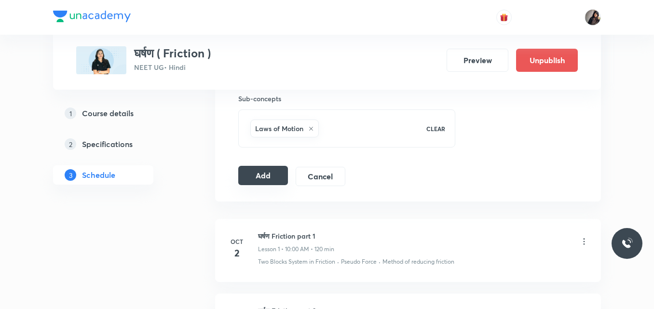
click at [267, 177] on button "Add" at bounding box center [263, 175] width 50 height 19
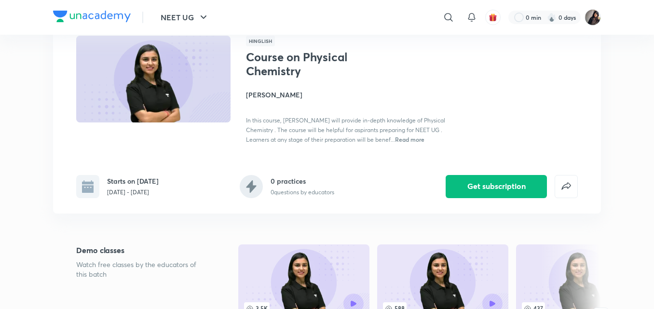
click at [238, 53] on div "Hinglish Course on Physical Chemistry [PERSON_NAME] In this course, [PERSON_NAM…" at bounding box center [326, 90] width 501 height 108
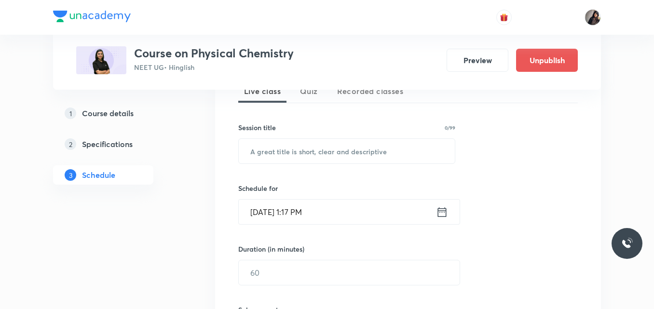
scroll to position [230, 0]
click at [101, 113] on h5 "Course details" at bounding box center [108, 114] width 52 height 12
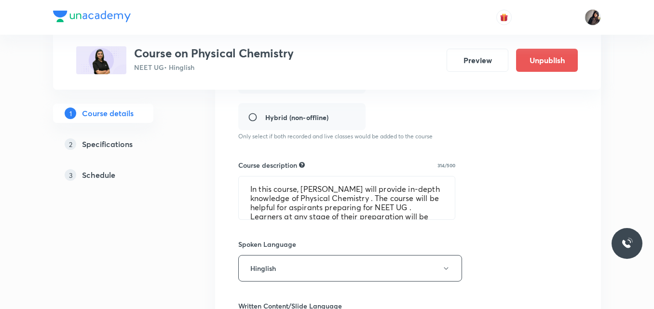
scroll to position [286, 0]
click at [110, 175] on h5 "Schedule" at bounding box center [98, 175] width 33 height 12
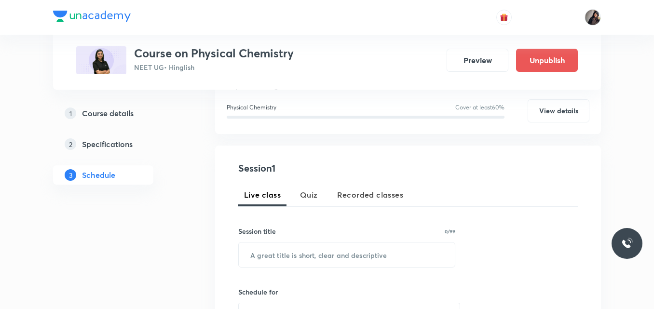
scroll to position [126, 0]
